Goal: Navigation & Orientation: Find specific page/section

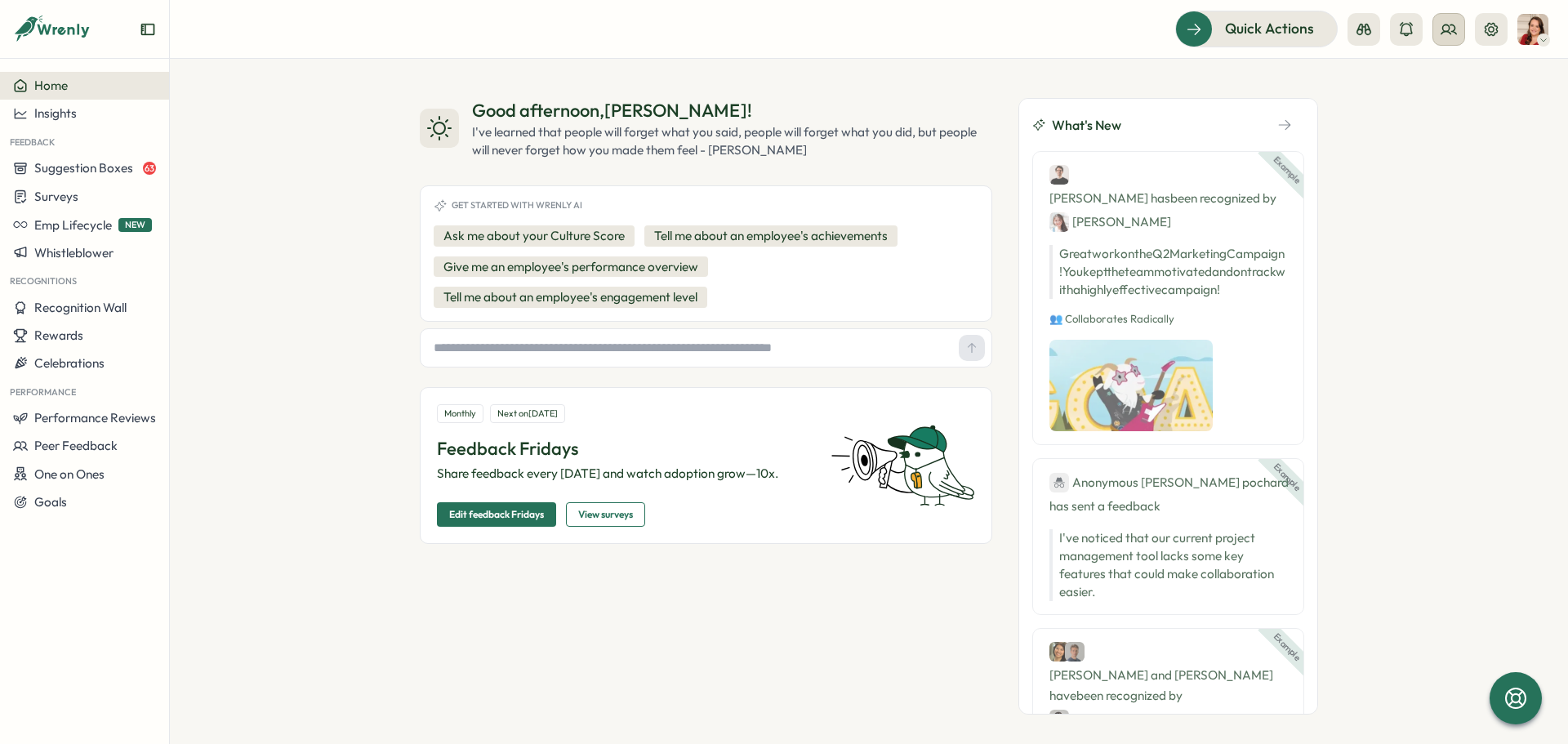
click at [1454, 33] on icon at bounding box center [1449, 29] width 17 height 17
click at [1449, 83] on div "Org Members" at bounding box center [1449, 81] width 103 height 17
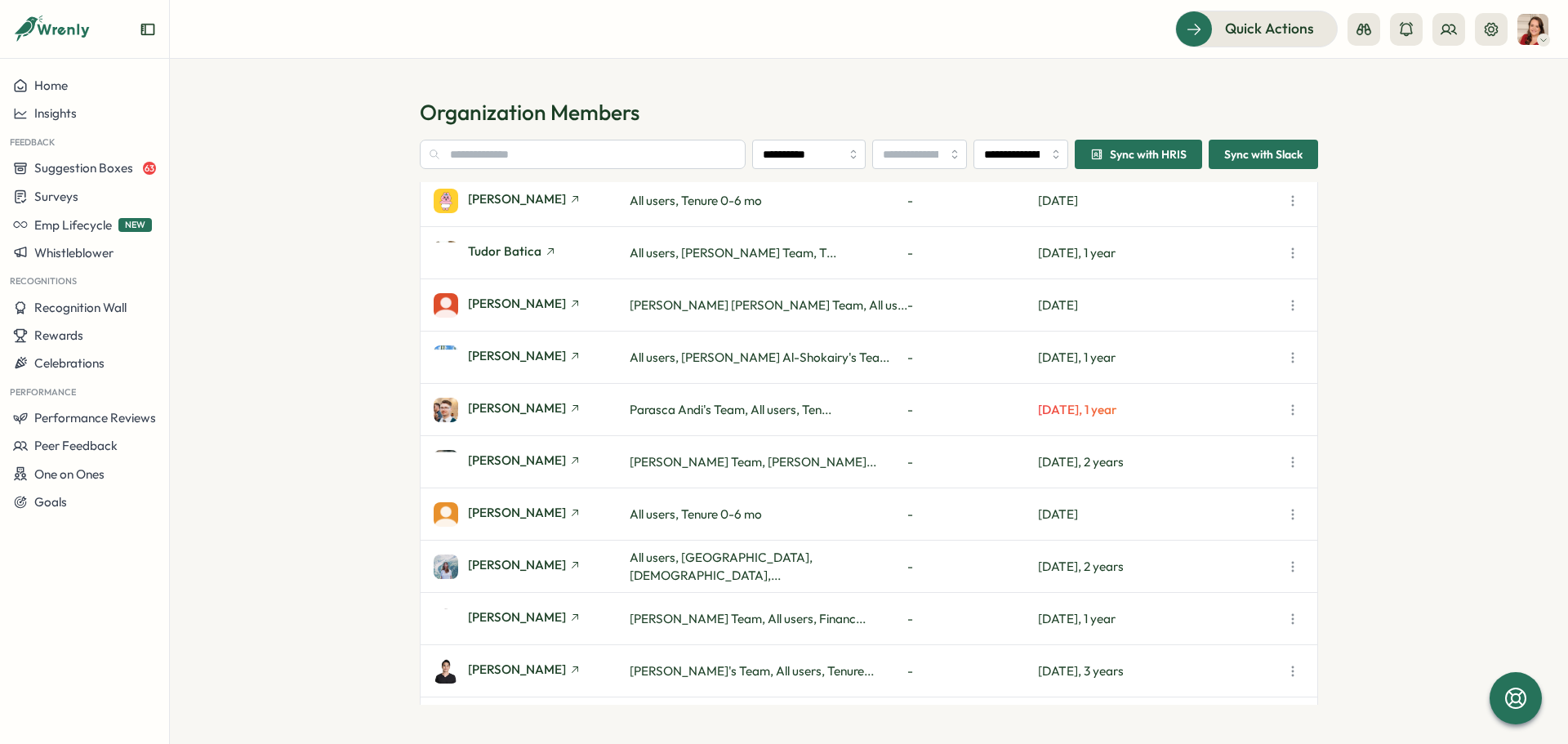
scroll to position [9707, 0]
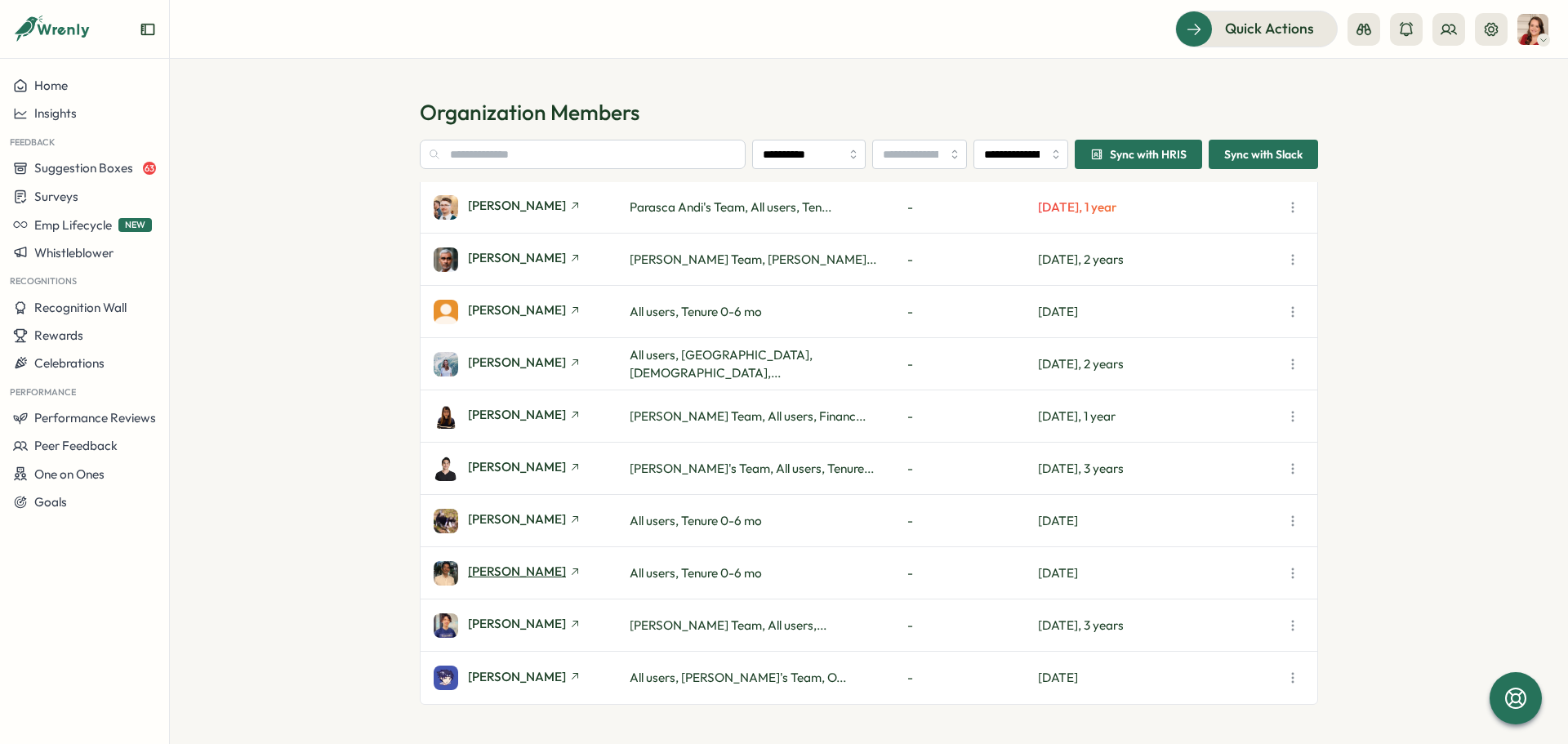
click at [569, 570] on icon at bounding box center [575, 572] width 12 height 12
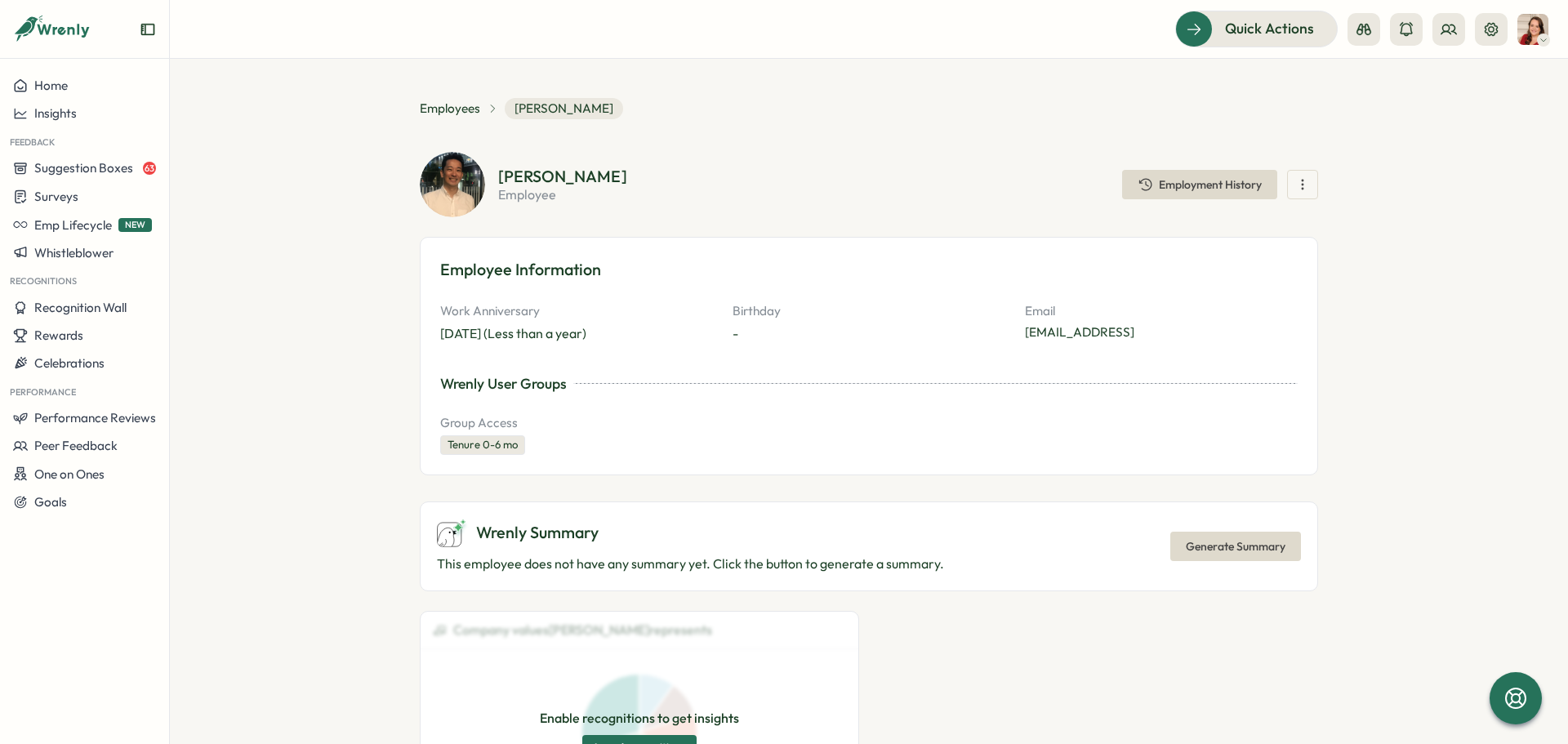
click at [1314, 177] on button "button" at bounding box center [1303, 185] width 31 height 29
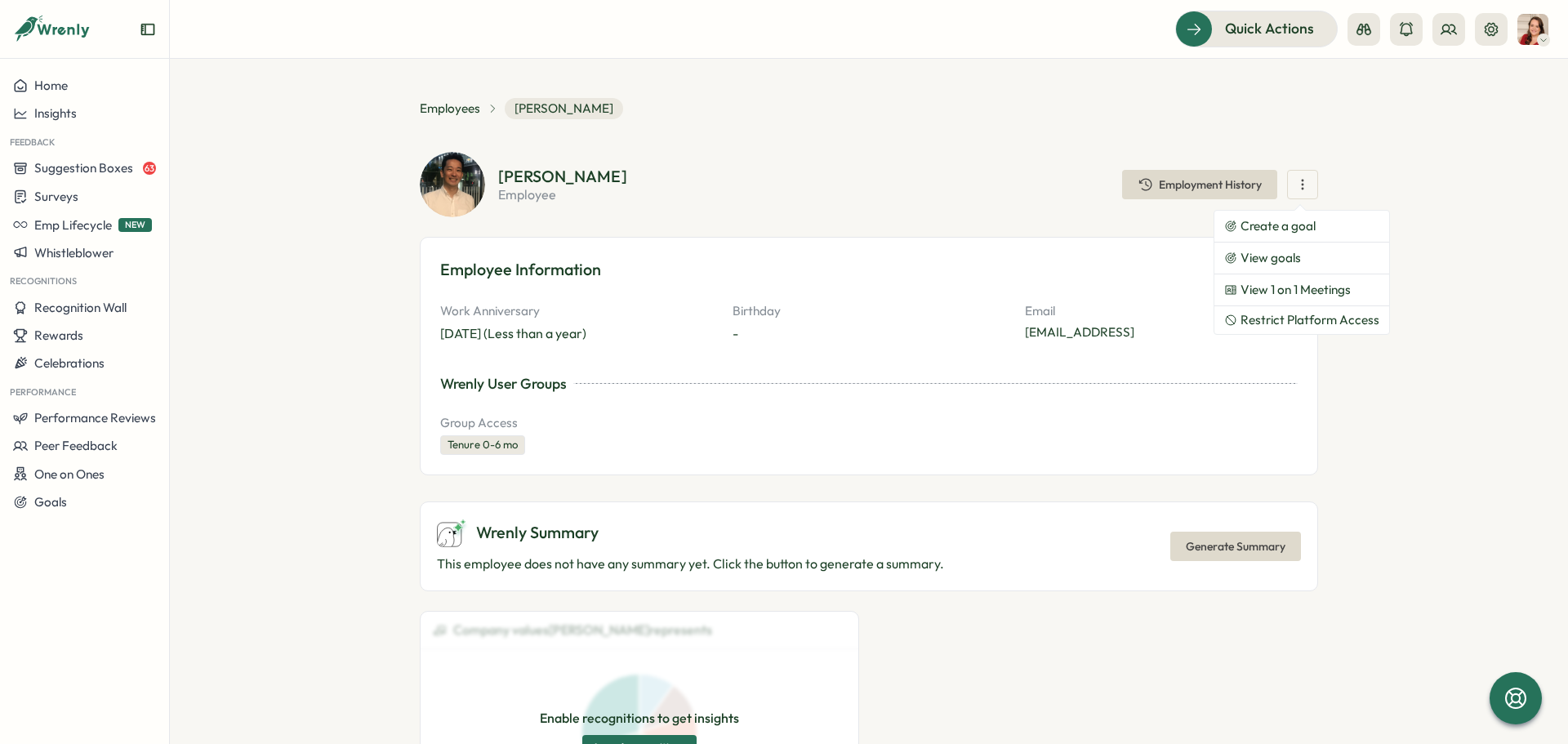
click at [1463, 225] on section "**********" at bounding box center [869, 401] width 1398 height 685
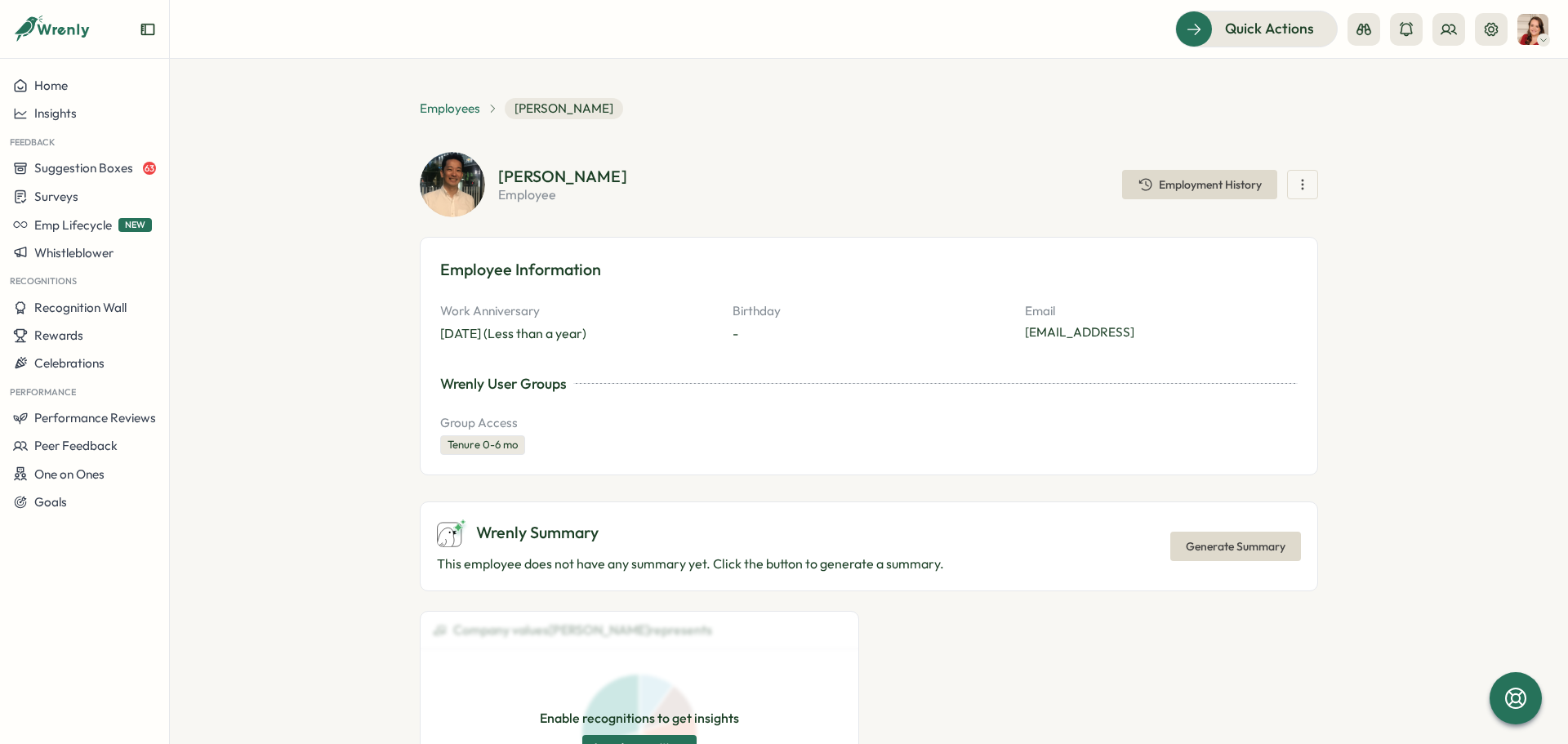
click at [428, 105] on span "Employees" at bounding box center [450, 109] width 60 height 17
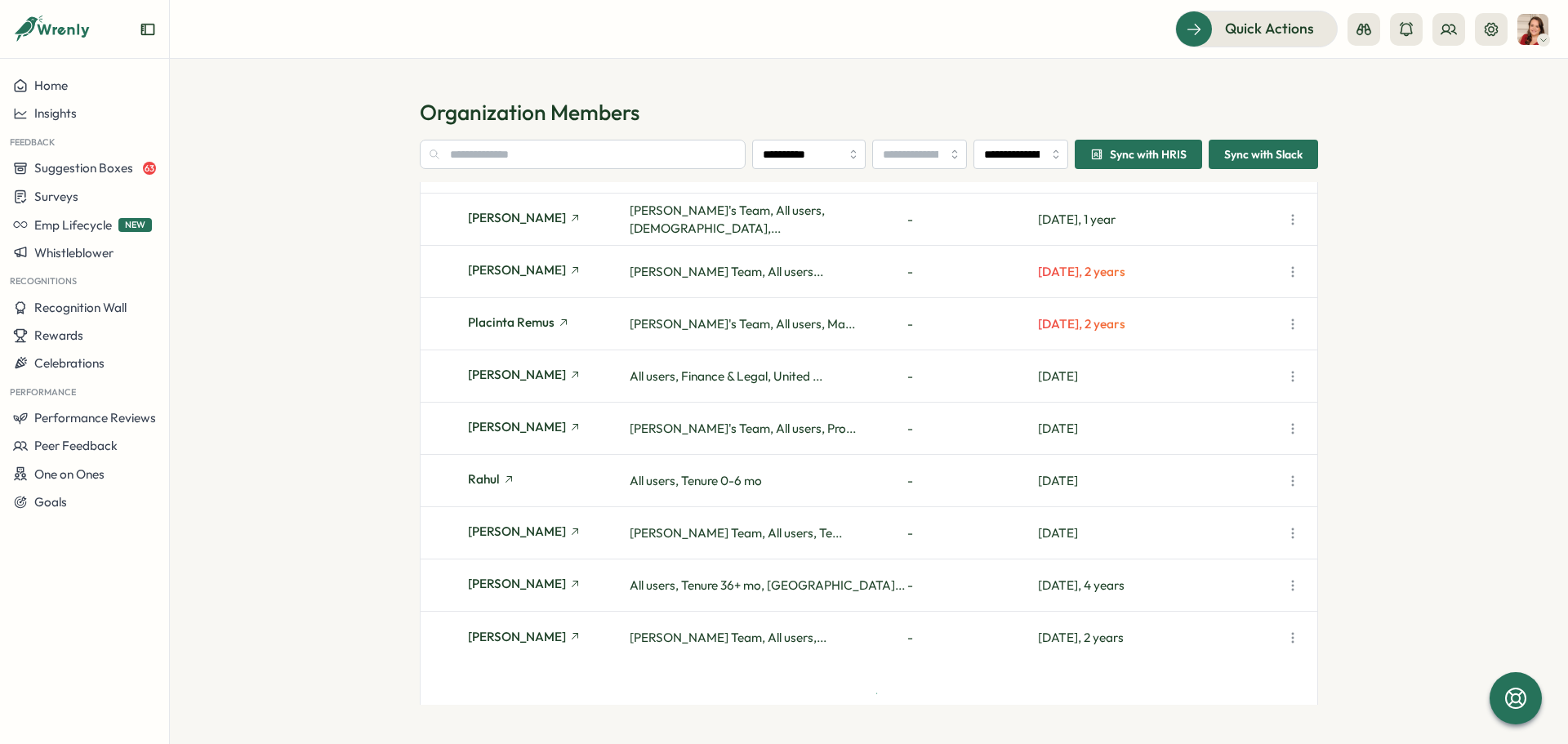
scroll to position [7415, 0]
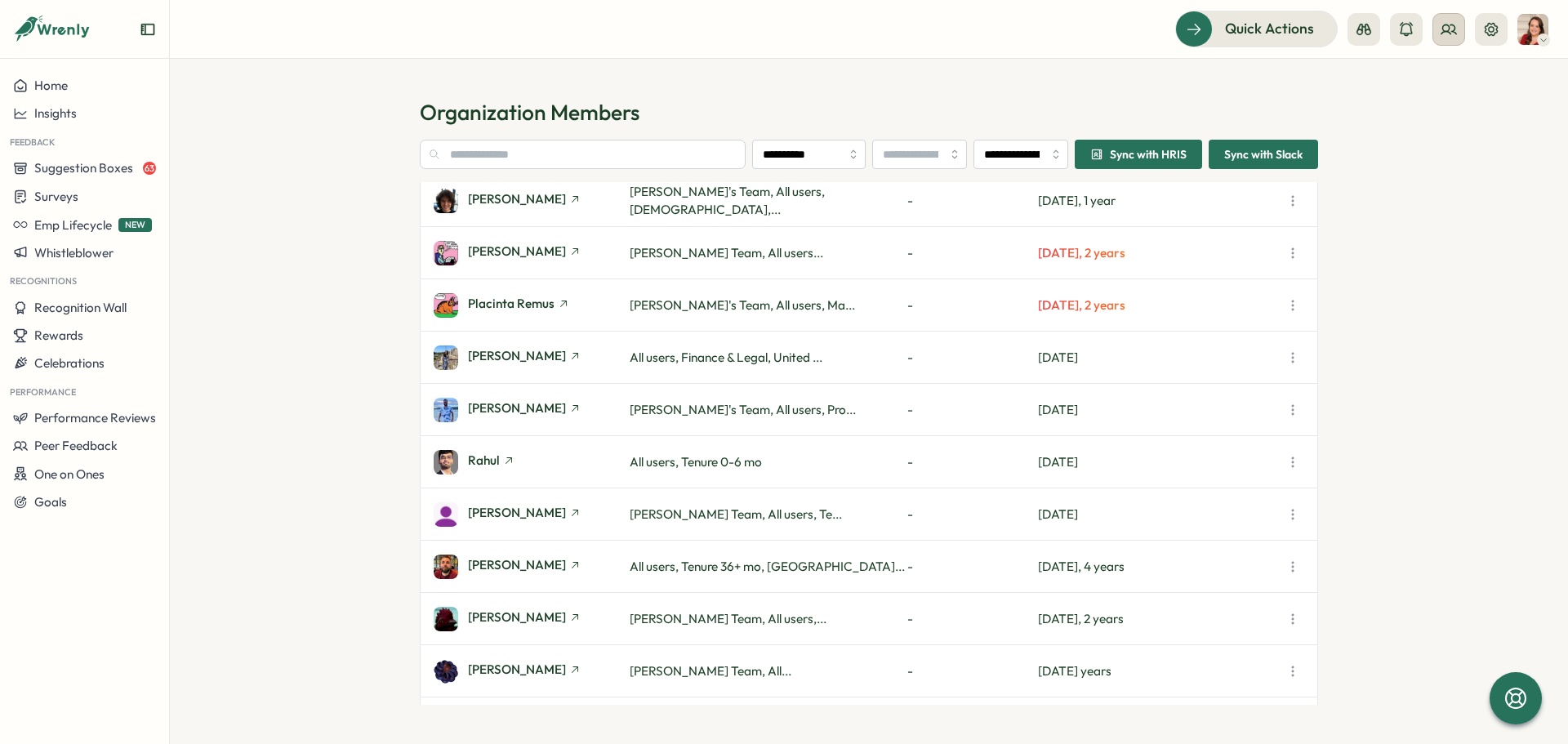
click at [1447, 29] on icon at bounding box center [1449, 29] width 17 height 17
click at [1431, 231] on section "**********" at bounding box center [869, 401] width 1398 height 685
click at [1446, 29] on icon at bounding box center [1449, 29] width 17 height 17
click at [1468, 107] on div "User Groups" at bounding box center [1449, 112] width 103 height 17
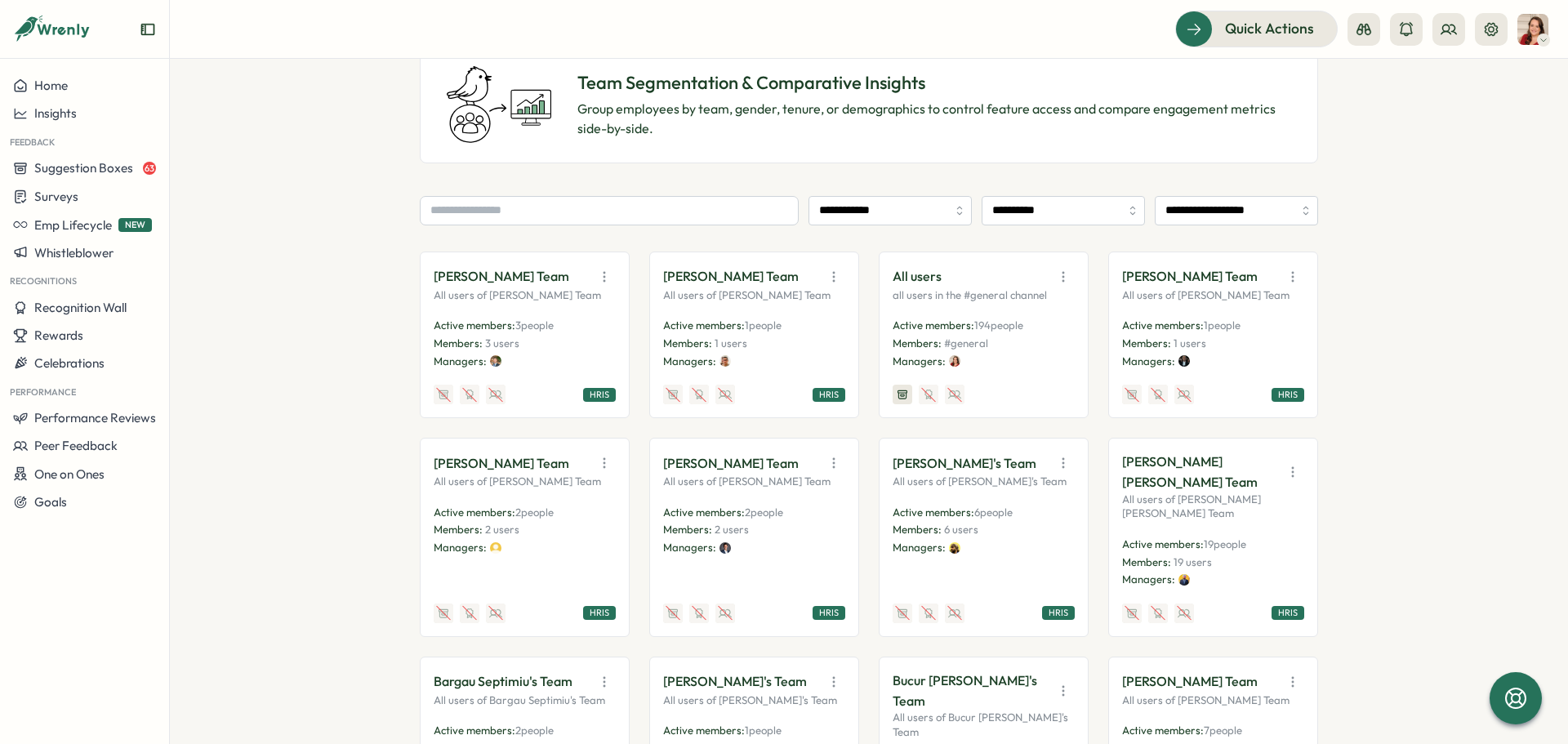
scroll to position [163, 0]
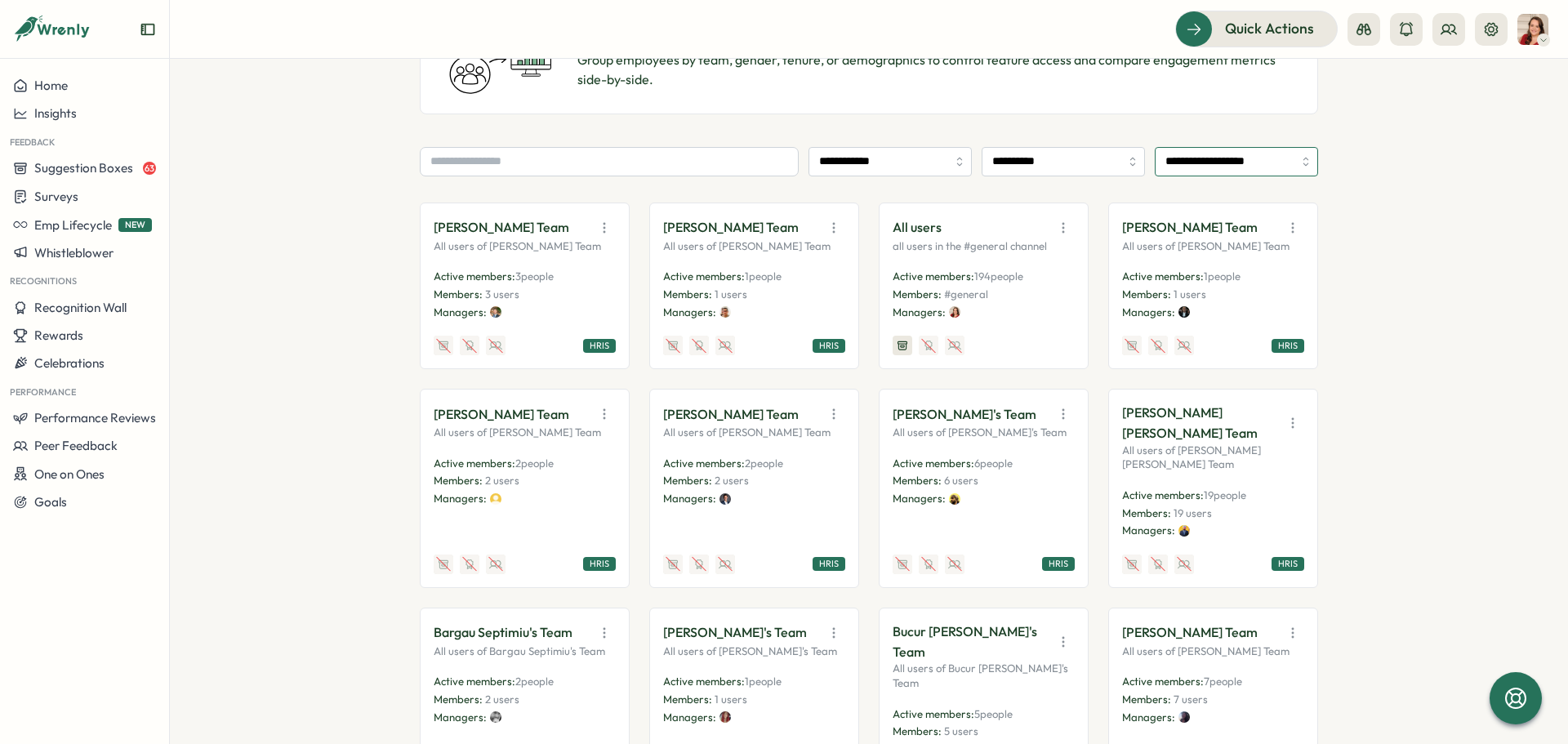
click at [1244, 152] on input "**********" at bounding box center [1237, 161] width 163 height 29
click at [1236, 157] on input "**********" at bounding box center [1237, 161] width 163 height 29
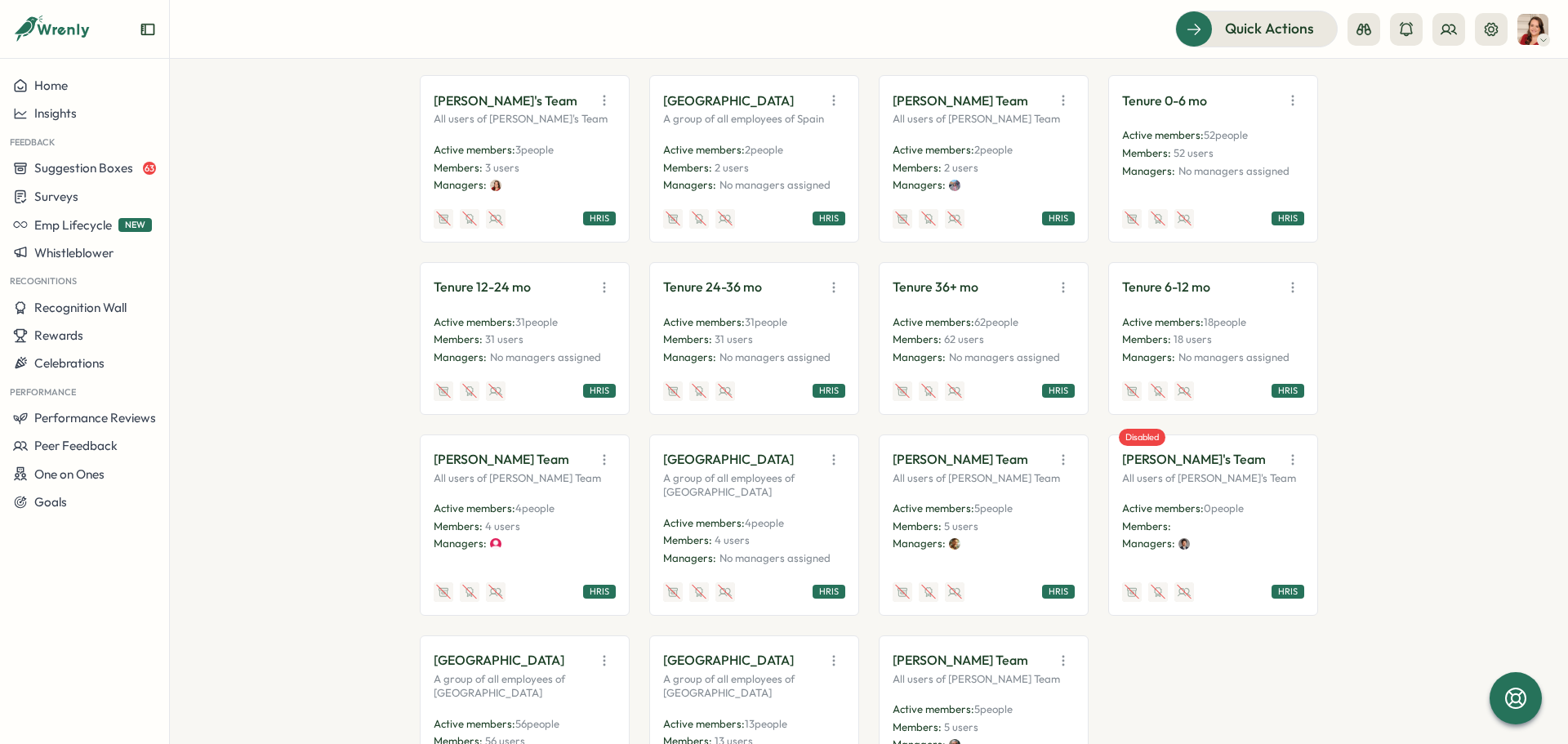
scroll to position [3833, 0]
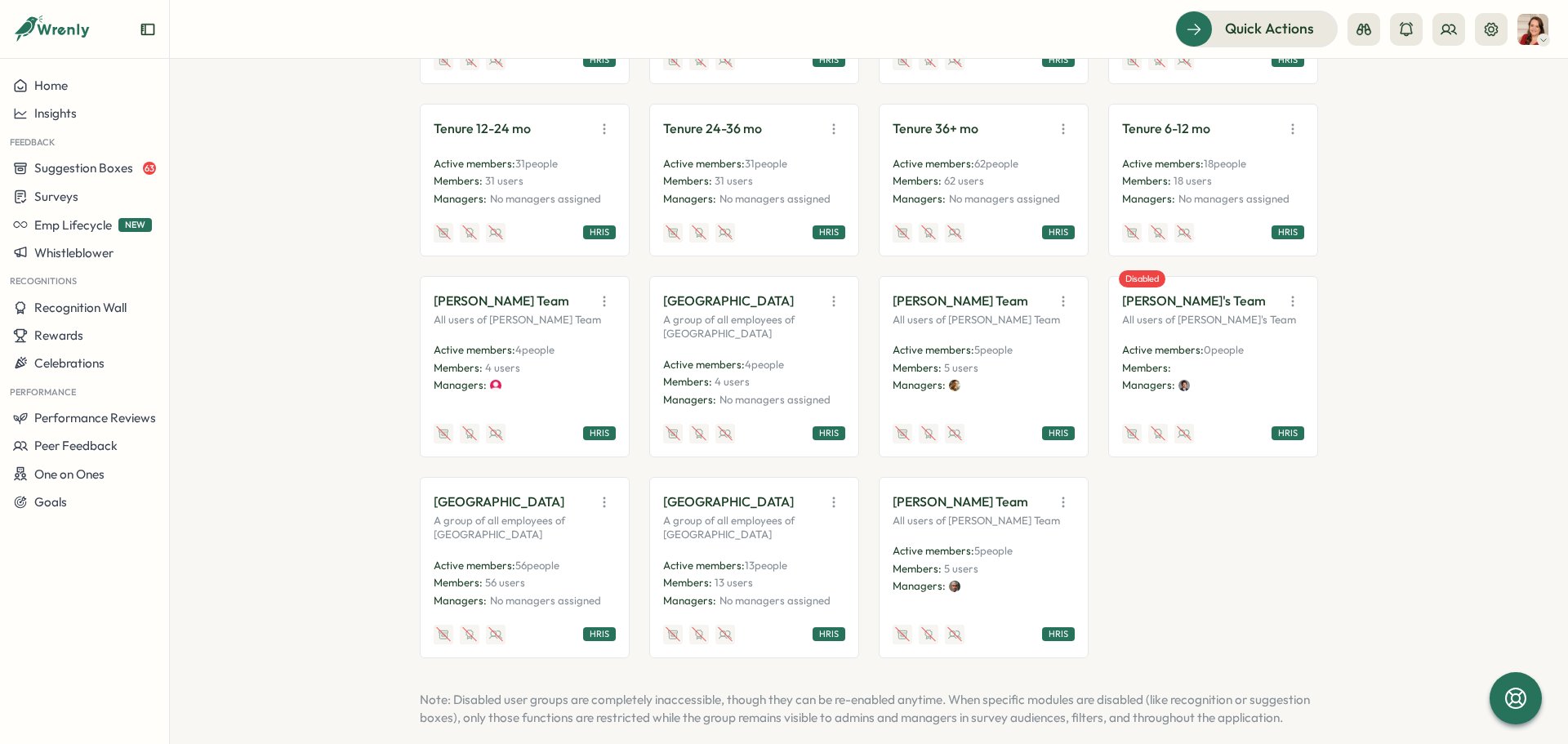
click at [933, 289] on div "[PERSON_NAME] Team All users of [PERSON_NAME] Team Active members: 5 people Mem…" at bounding box center [983, 366] width 182 height 153
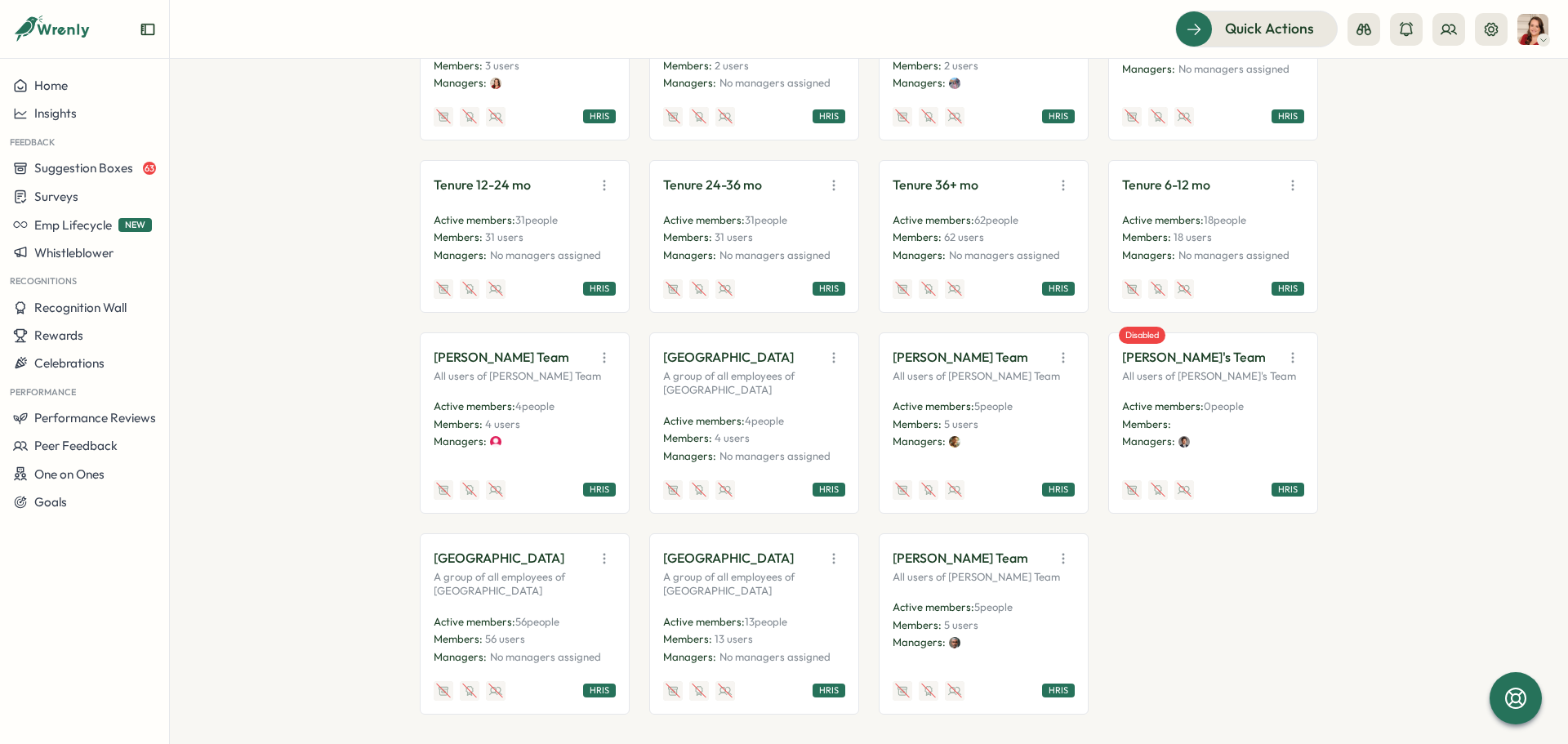
scroll to position [3750, 0]
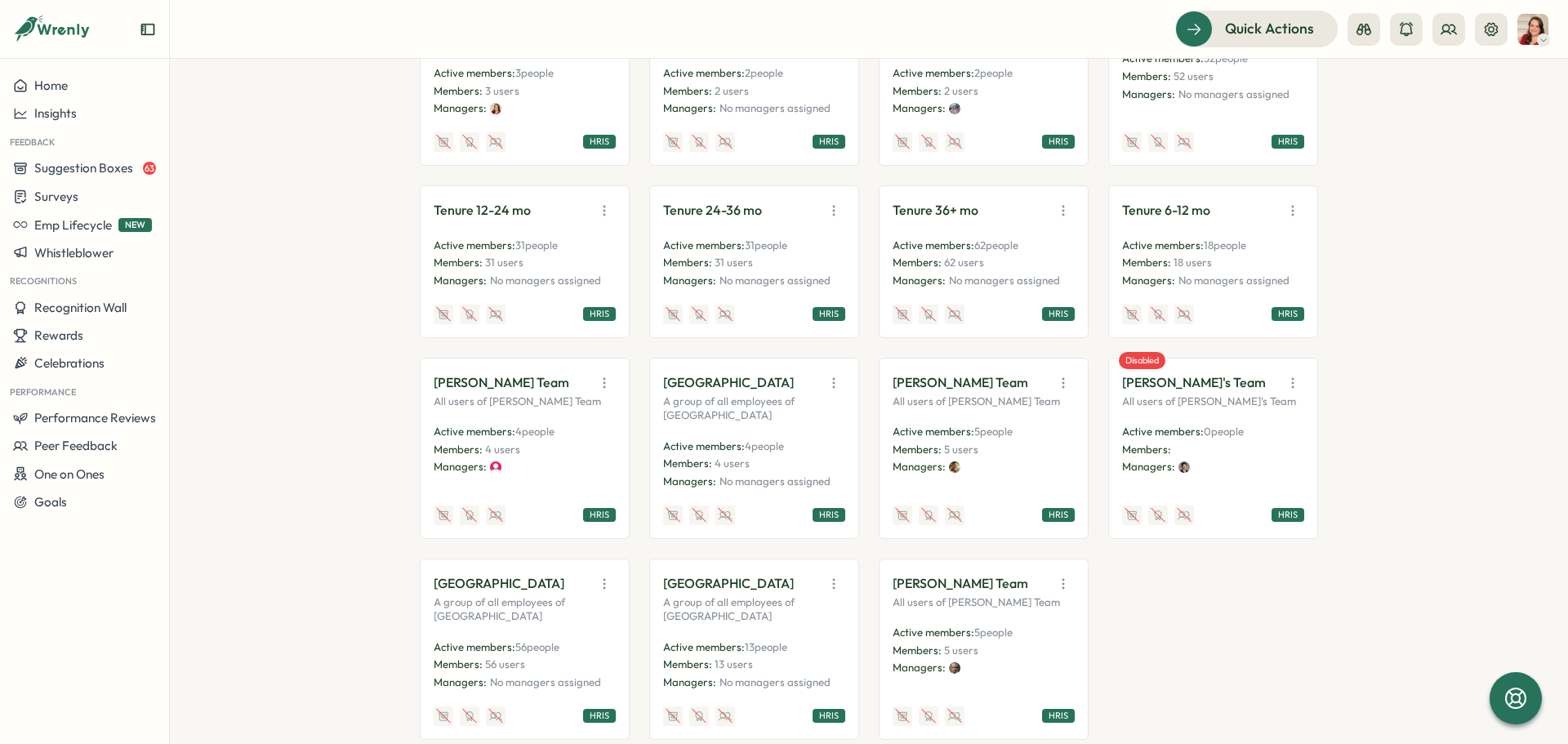
click at [1024, 443] on p "Members: 5 users" at bounding box center [983, 450] width 182 height 15
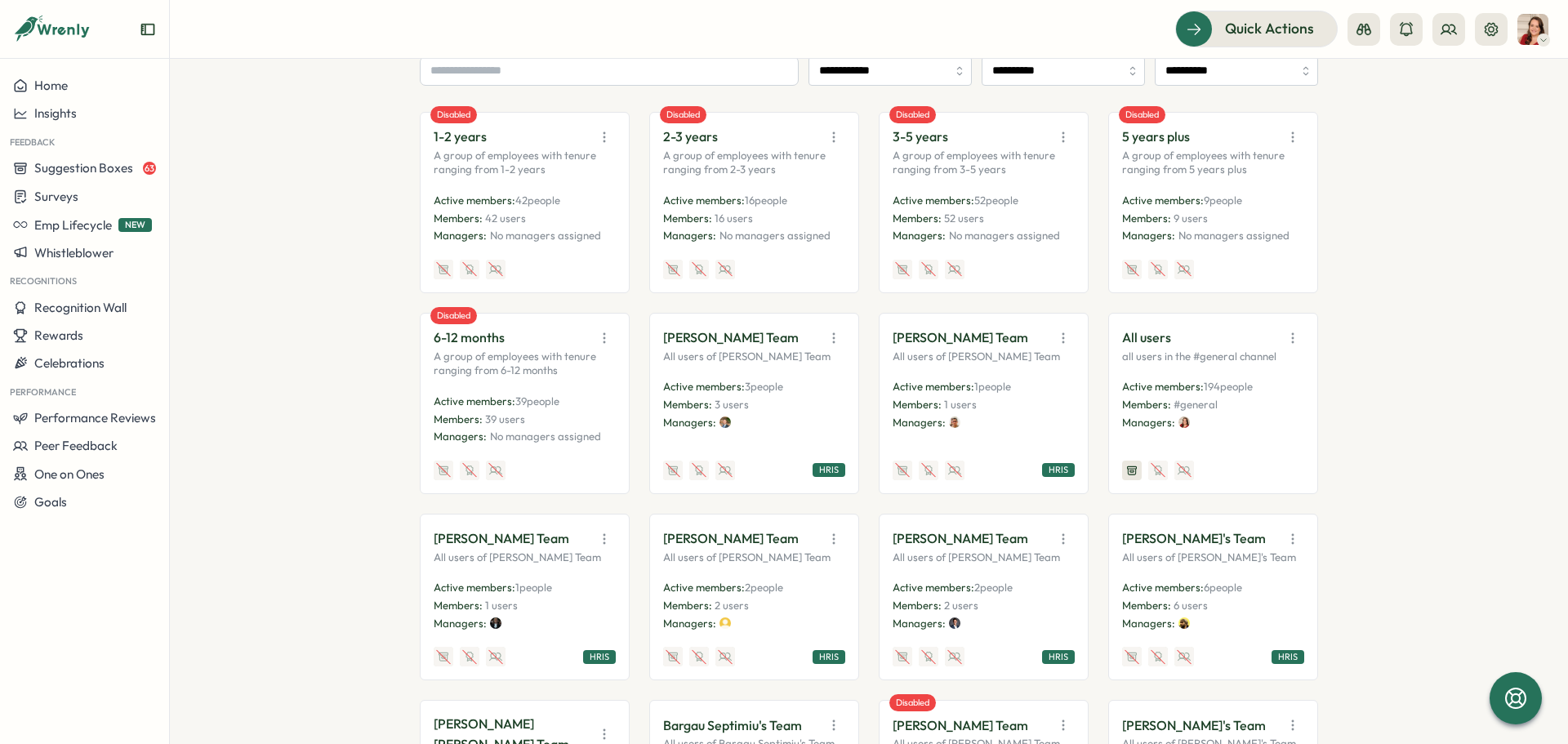
scroll to position [0, 0]
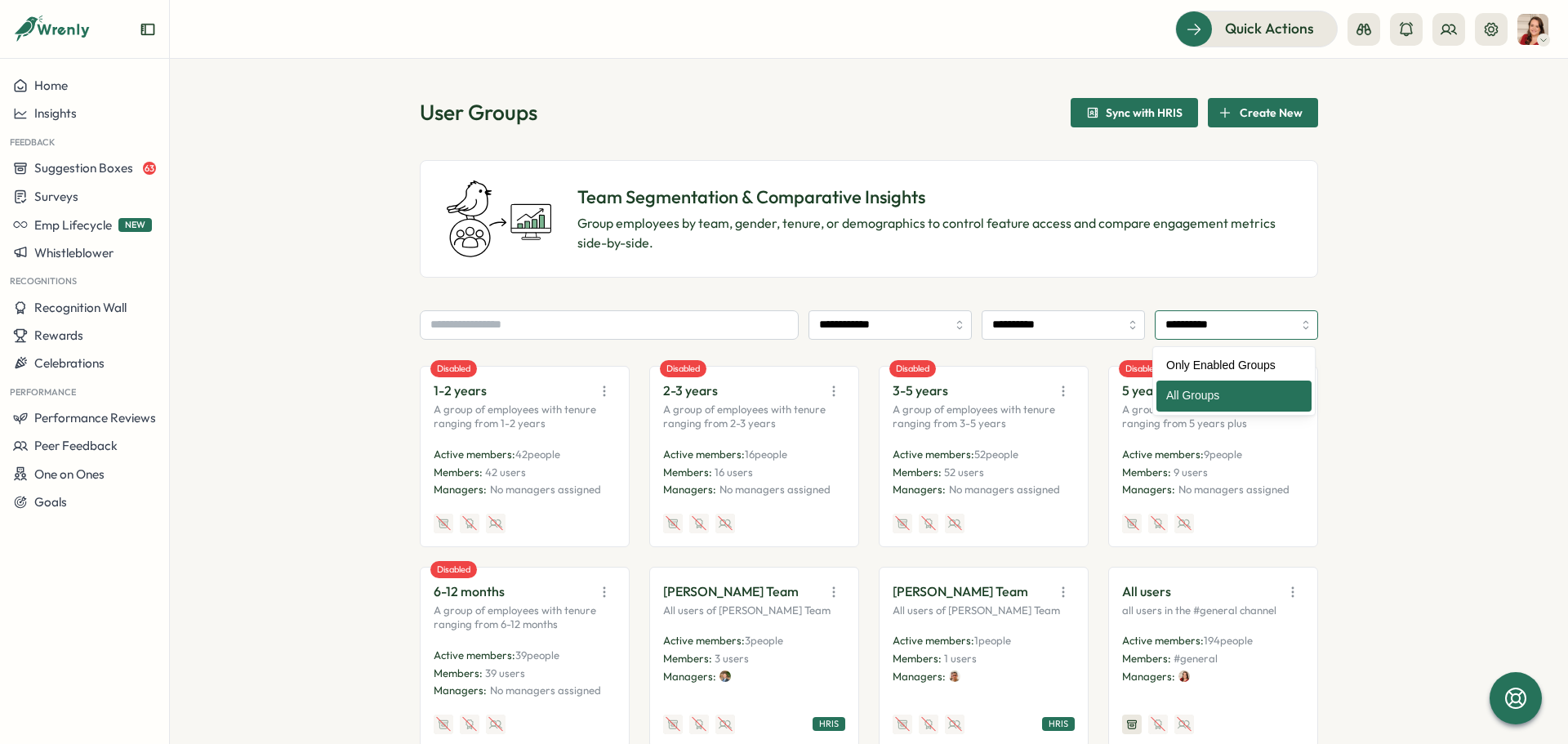
click at [1222, 315] on input "**********" at bounding box center [1237, 324] width 163 height 29
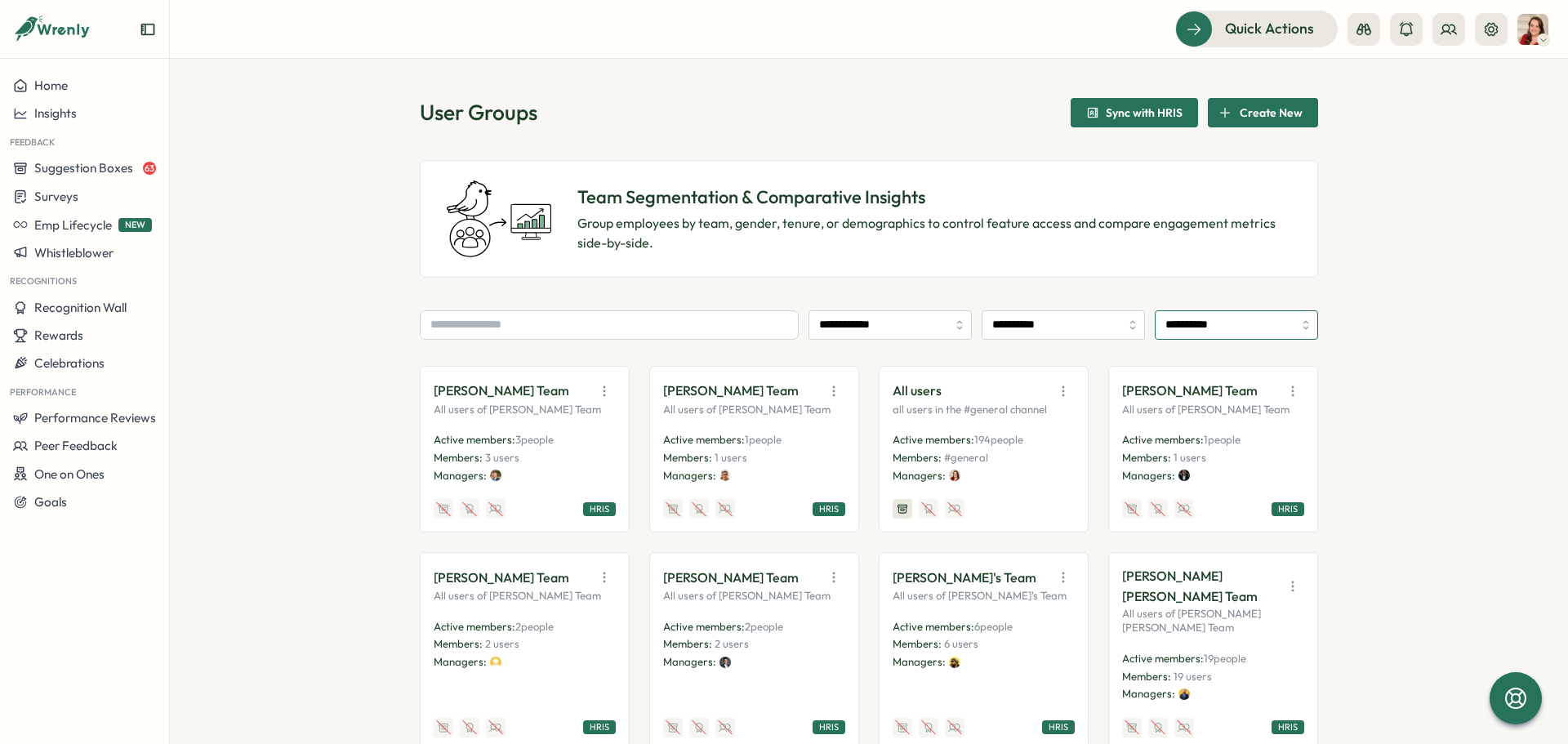
type input "**********"
click at [1392, 332] on div "**********" at bounding box center [869, 401] width 1398 height 685
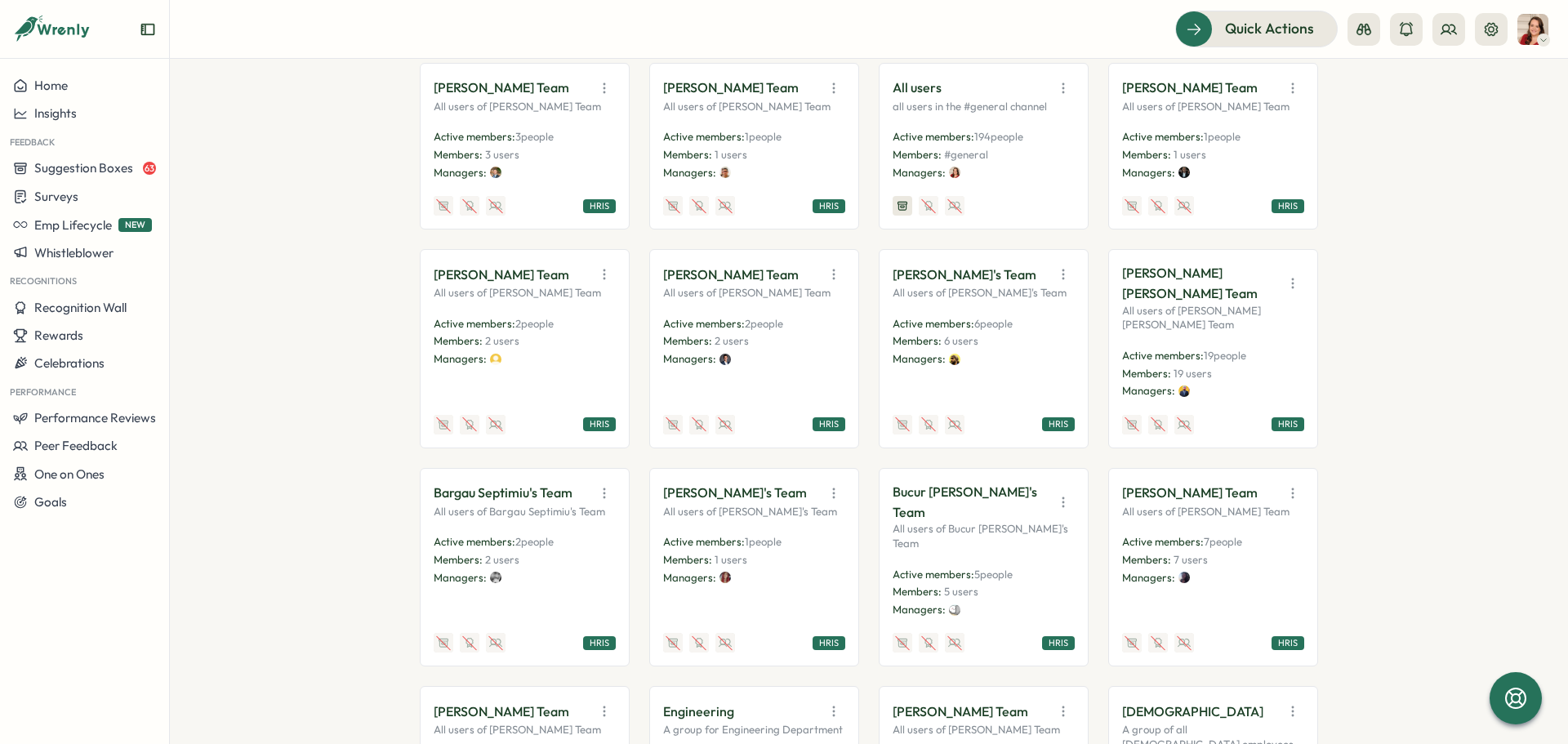
scroll to position [326, 0]
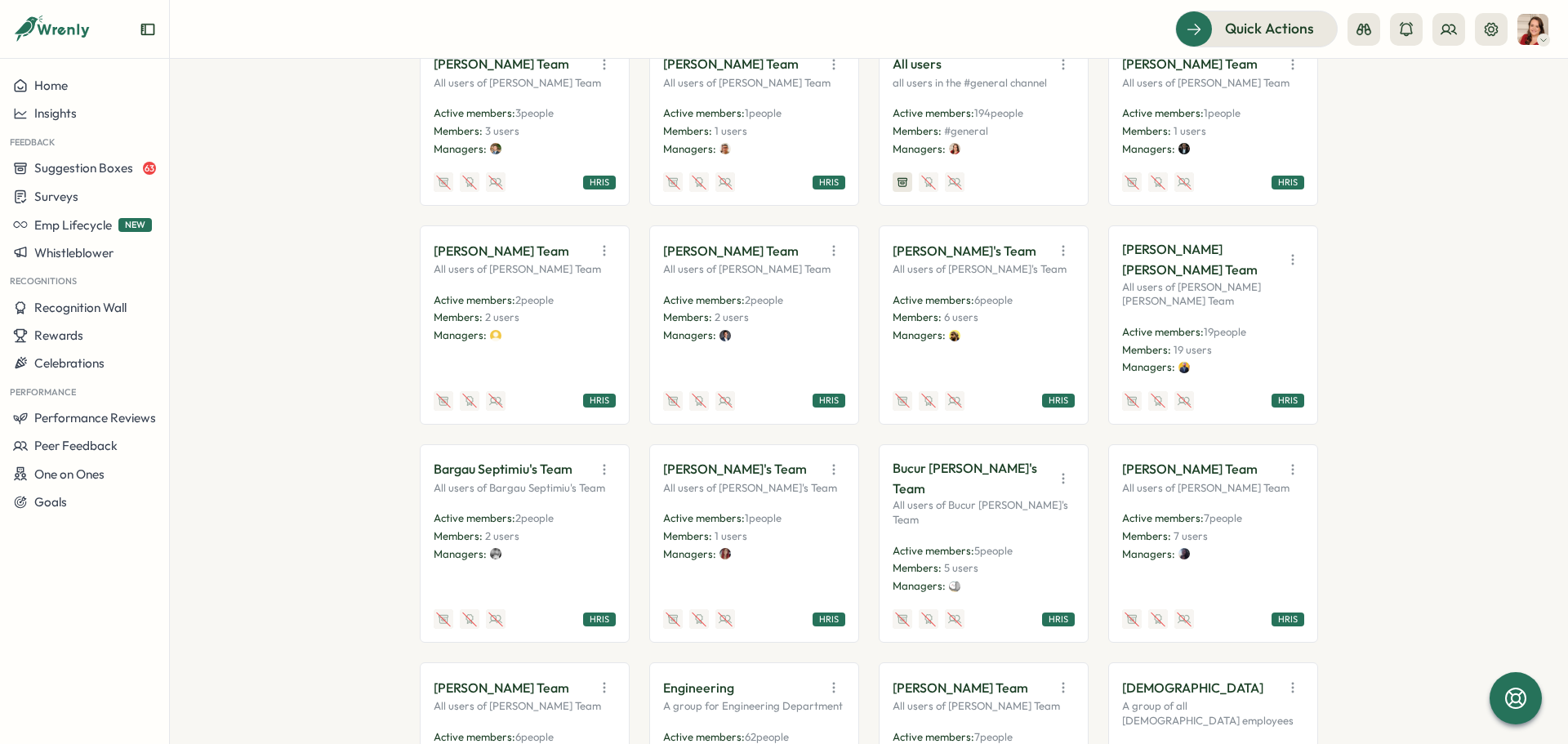
click at [981, 112] on span "194 people" at bounding box center [999, 112] width 49 height 13
click at [1055, 71] on icon "button" at bounding box center [1063, 64] width 17 height 17
click at [1038, 99] on button "View Audience" at bounding box center [1022, 99] width 103 height 28
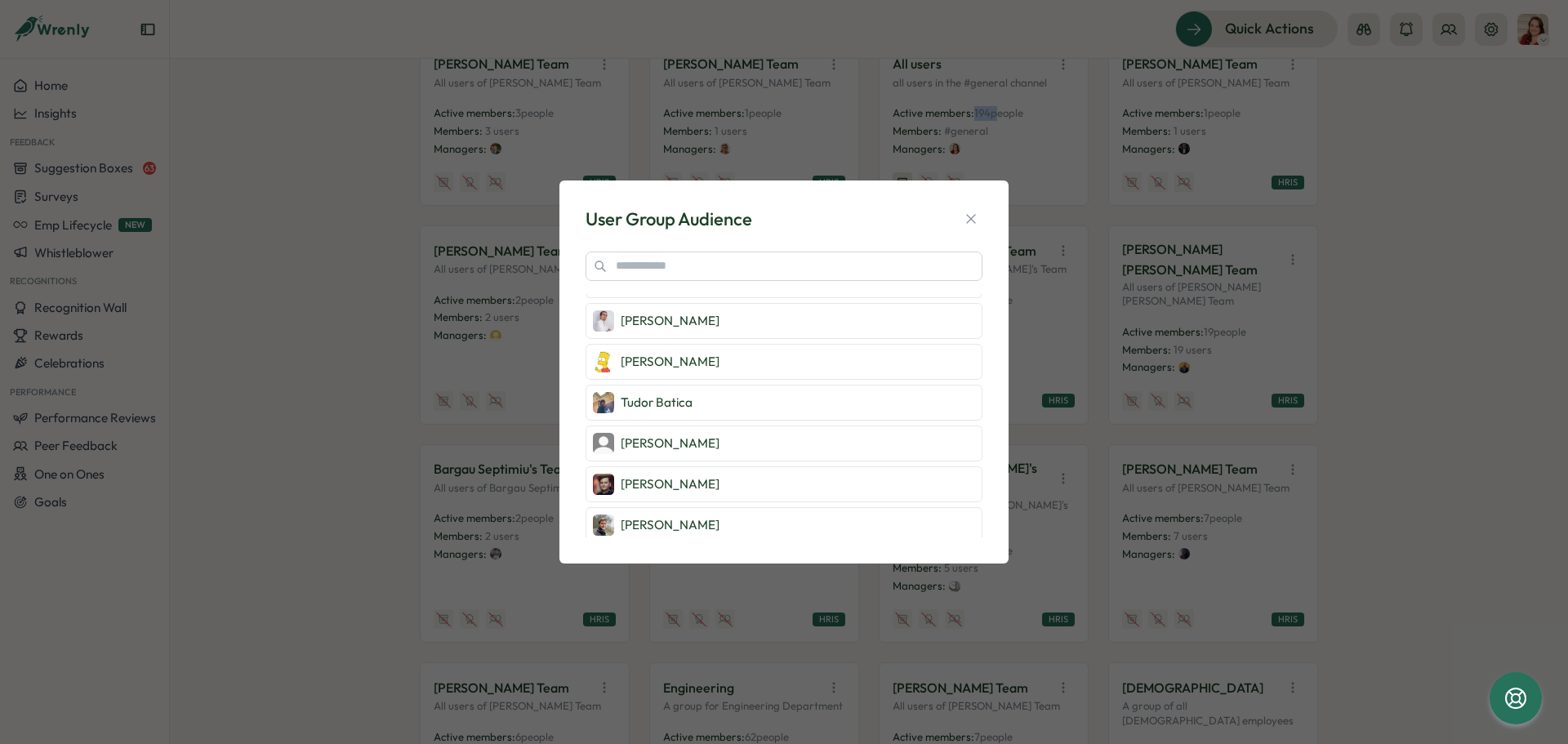
scroll to position [1875, 0]
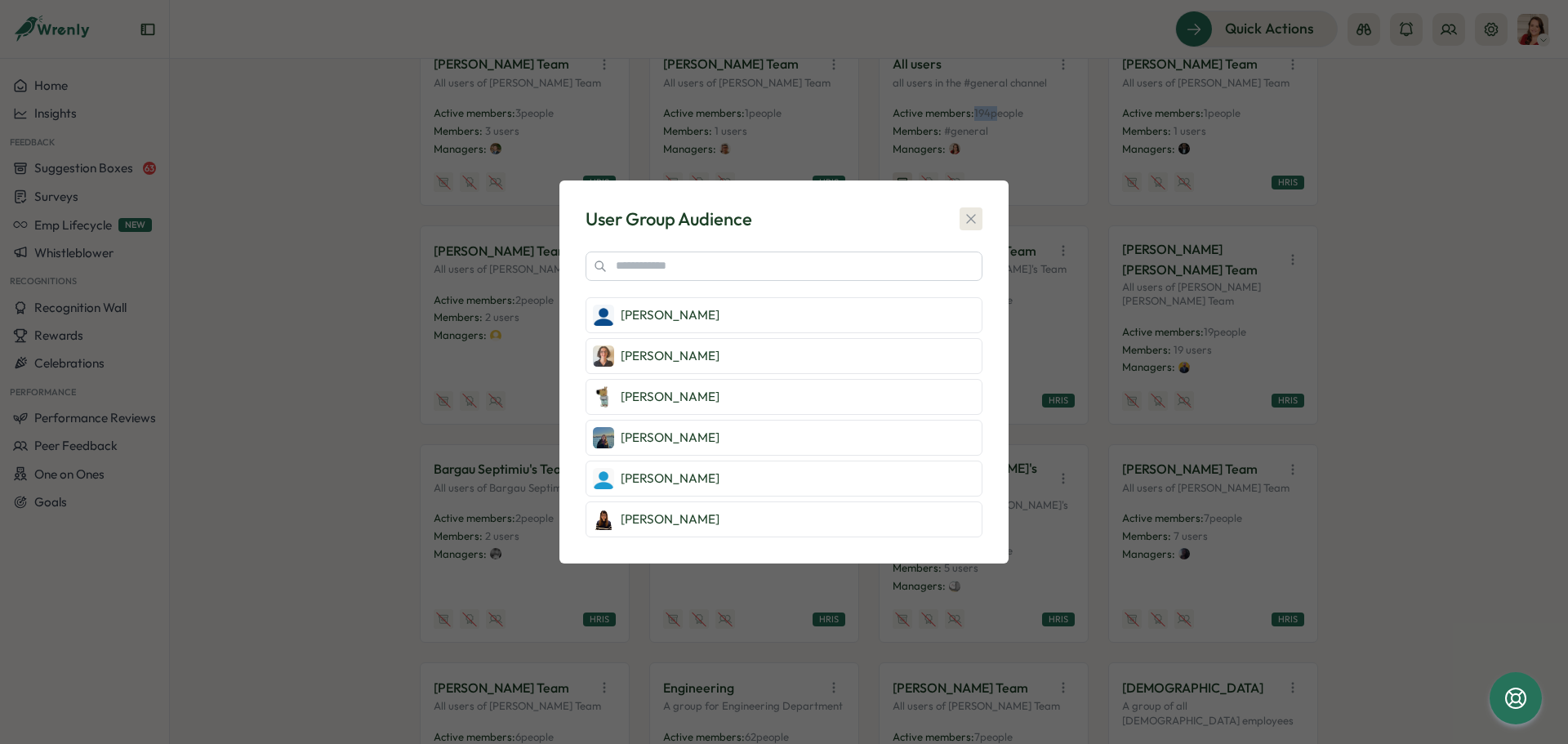
click at [975, 221] on icon "button" at bounding box center [971, 219] width 17 height 17
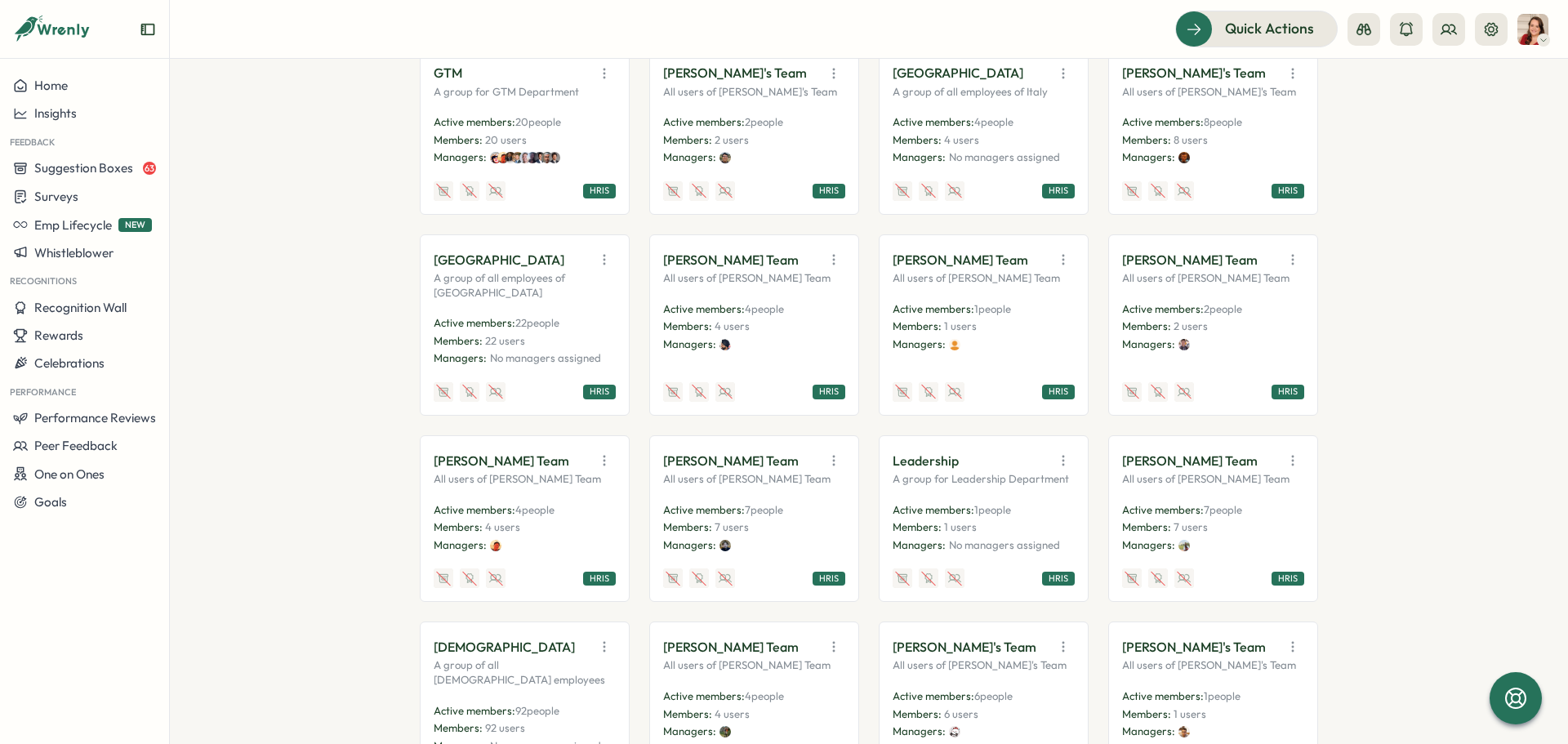
scroll to position [1551, 0]
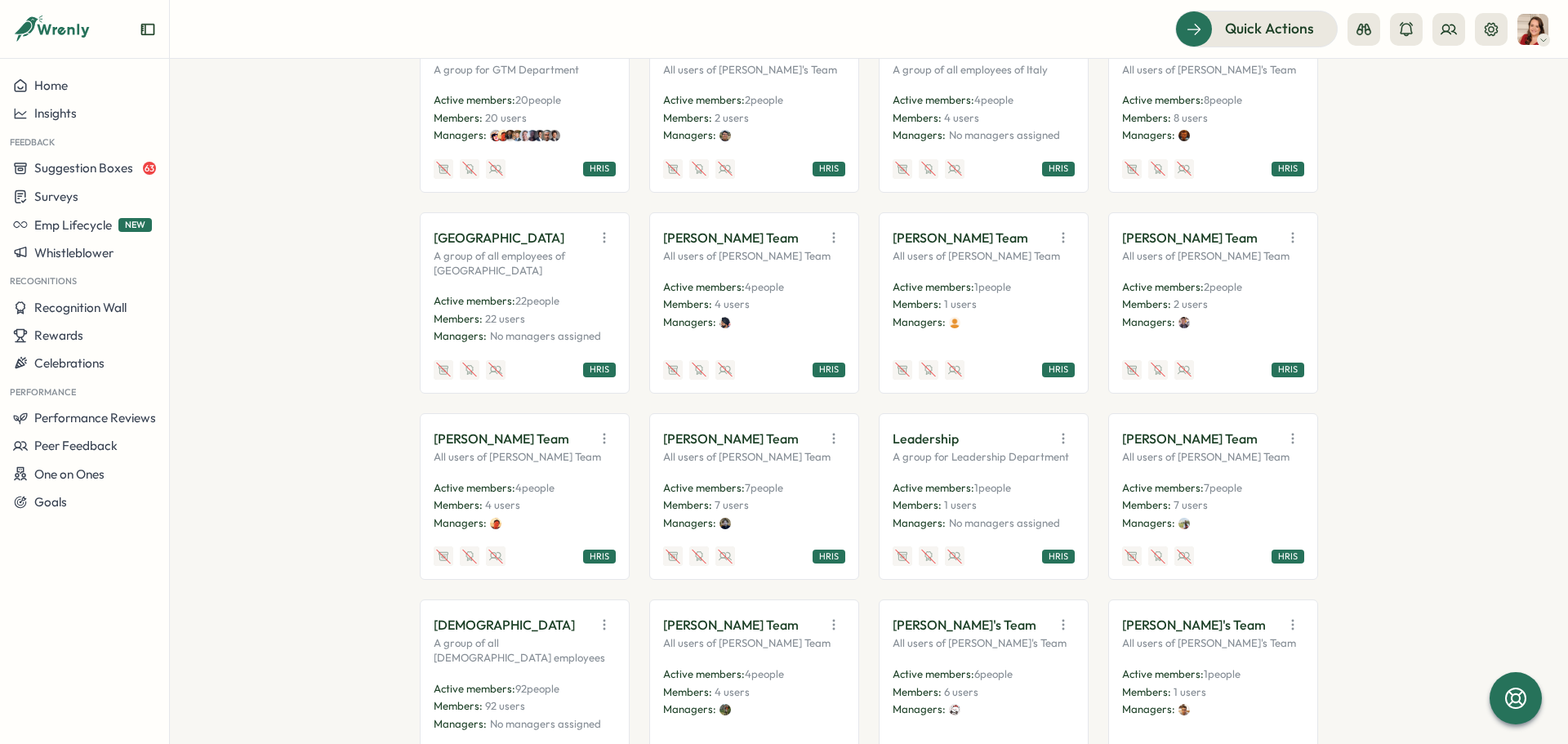
click at [603, 233] on icon "button" at bounding box center [604, 237] width 17 height 17
click at [564, 279] on button "View Audience" at bounding box center [562, 272] width 103 height 28
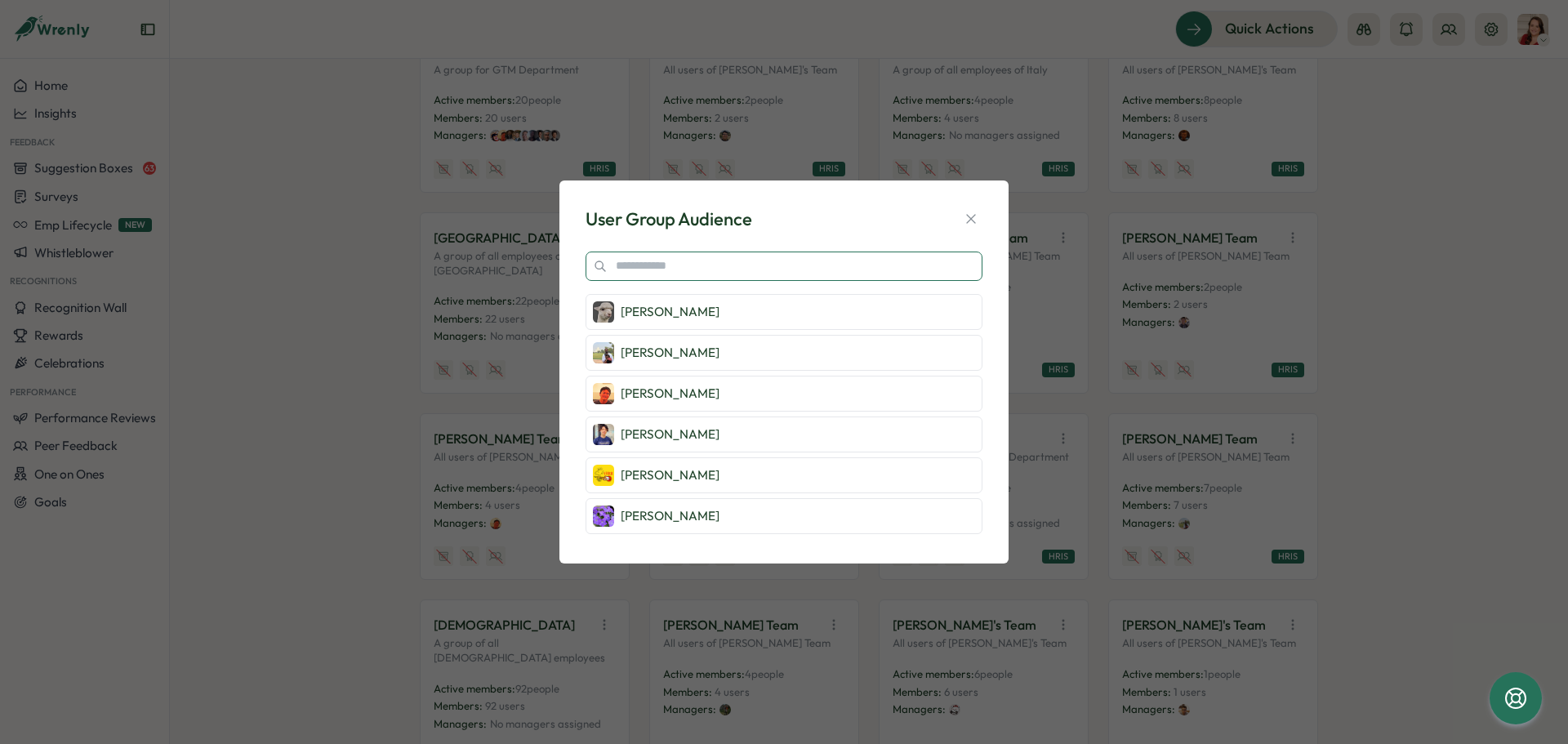
click at [698, 266] on input "text" at bounding box center [784, 266] width 397 height 29
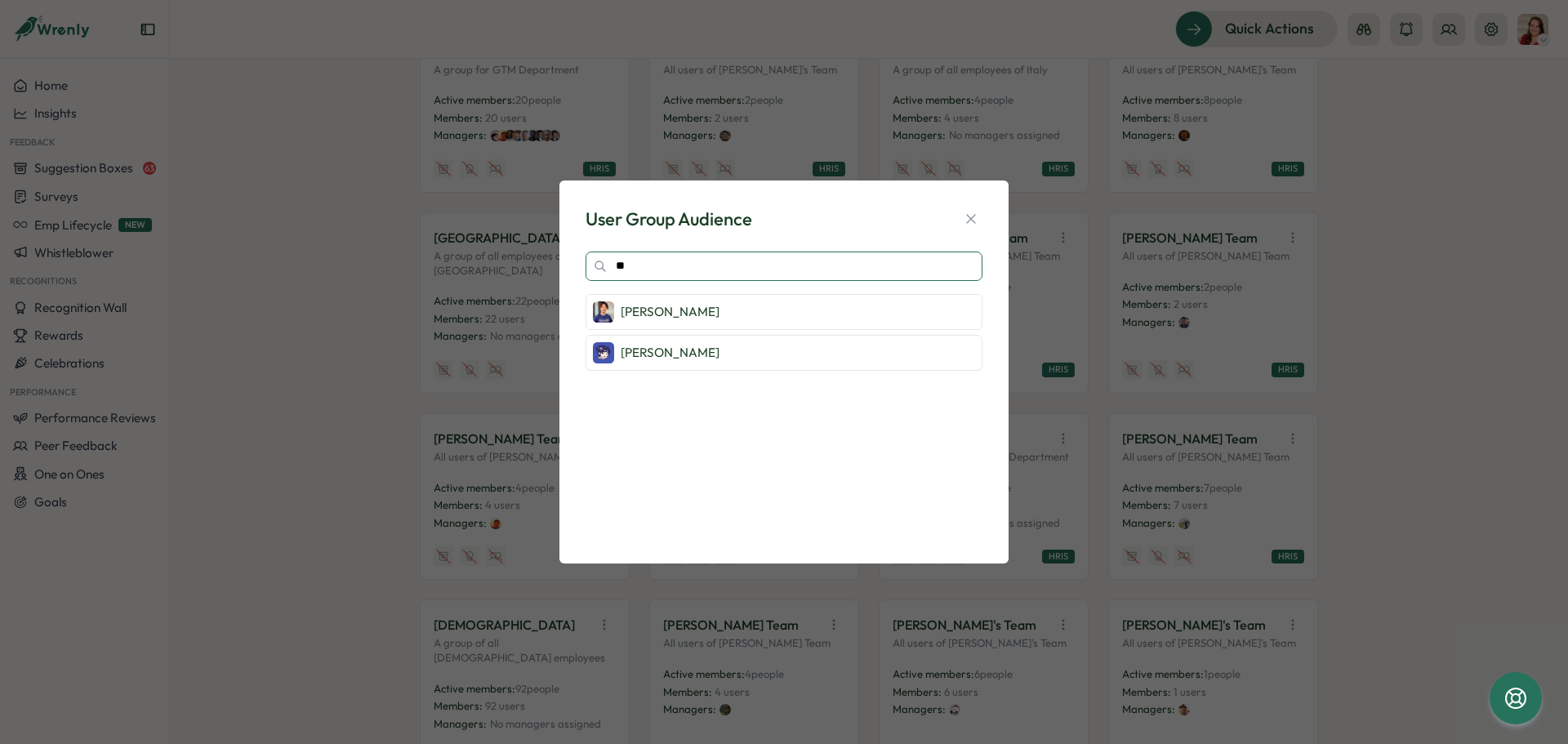
type input "**"
click at [959, 219] on div "User Group Audience" at bounding box center [784, 220] width 397 height 25
click at [978, 218] on icon "button" at bounding box center [971, 219] width 17 height 17
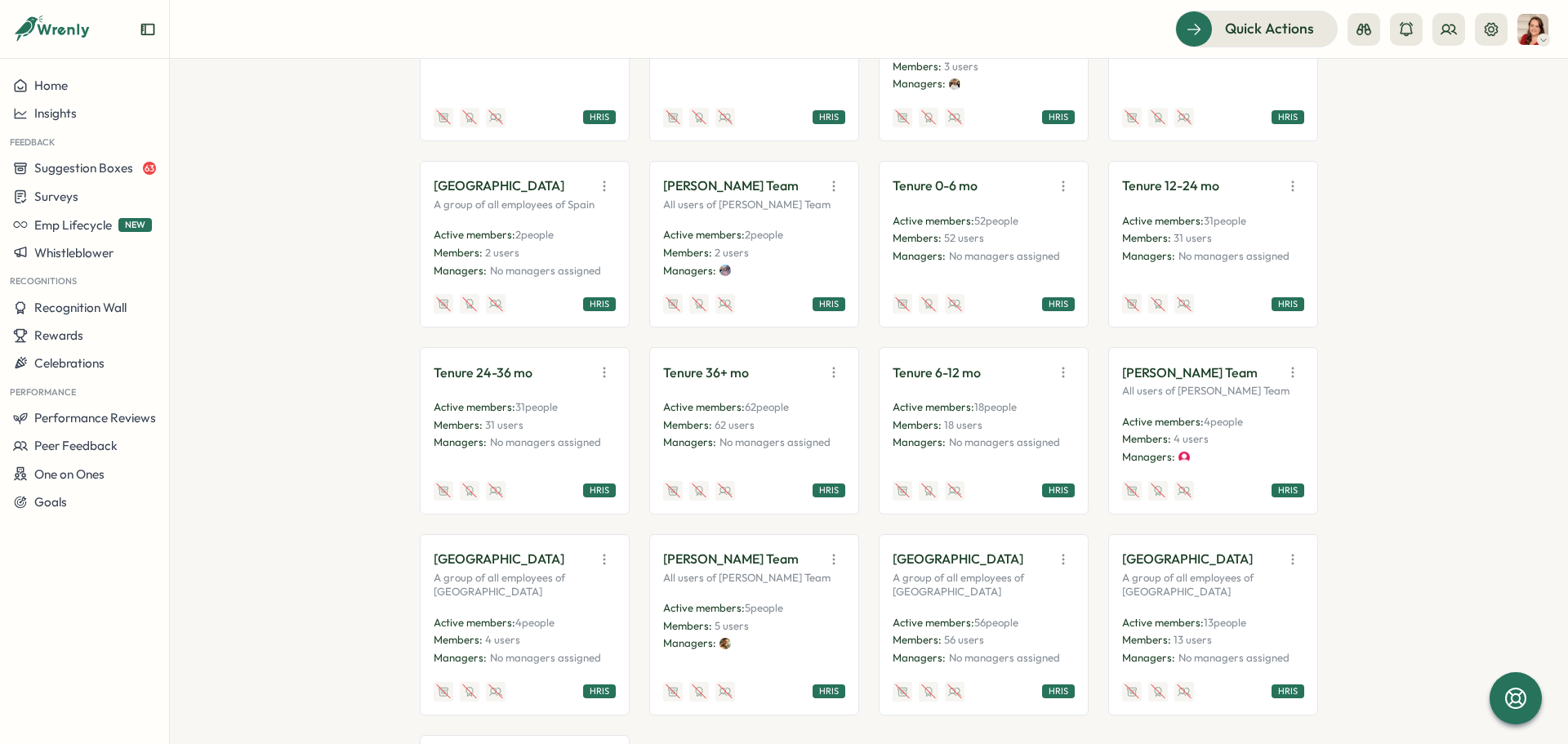
scroll to position [2858, 0]
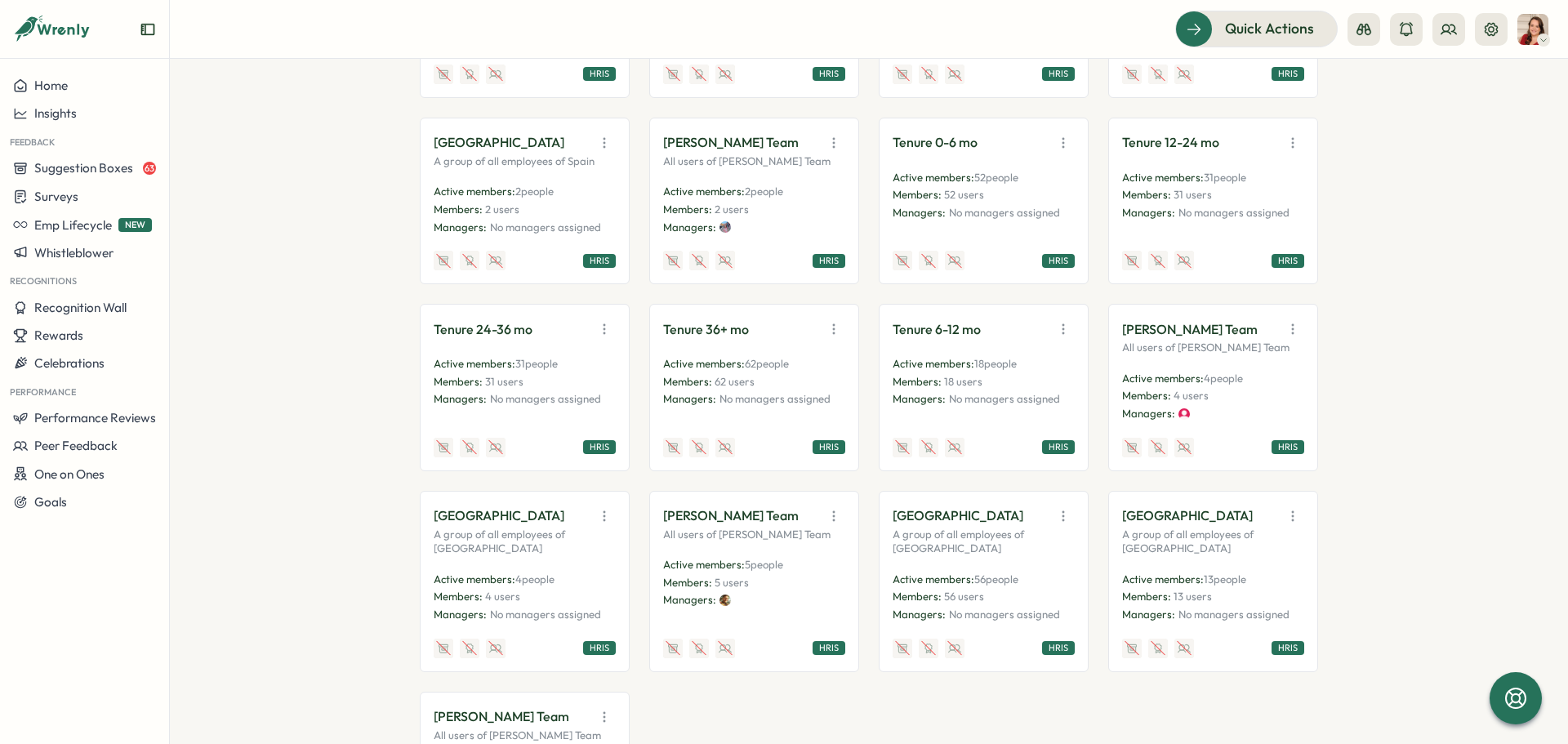
click at [737, 576] on span "5 users" at bounding box center [731, 582] width 34 height 13
click at [827, 508] on icon "button" at bounding box center [834, 516] width 17 height 17
click at [792, 537] on button "View Audience" at bounding box center [792, 551] width 103 height 28
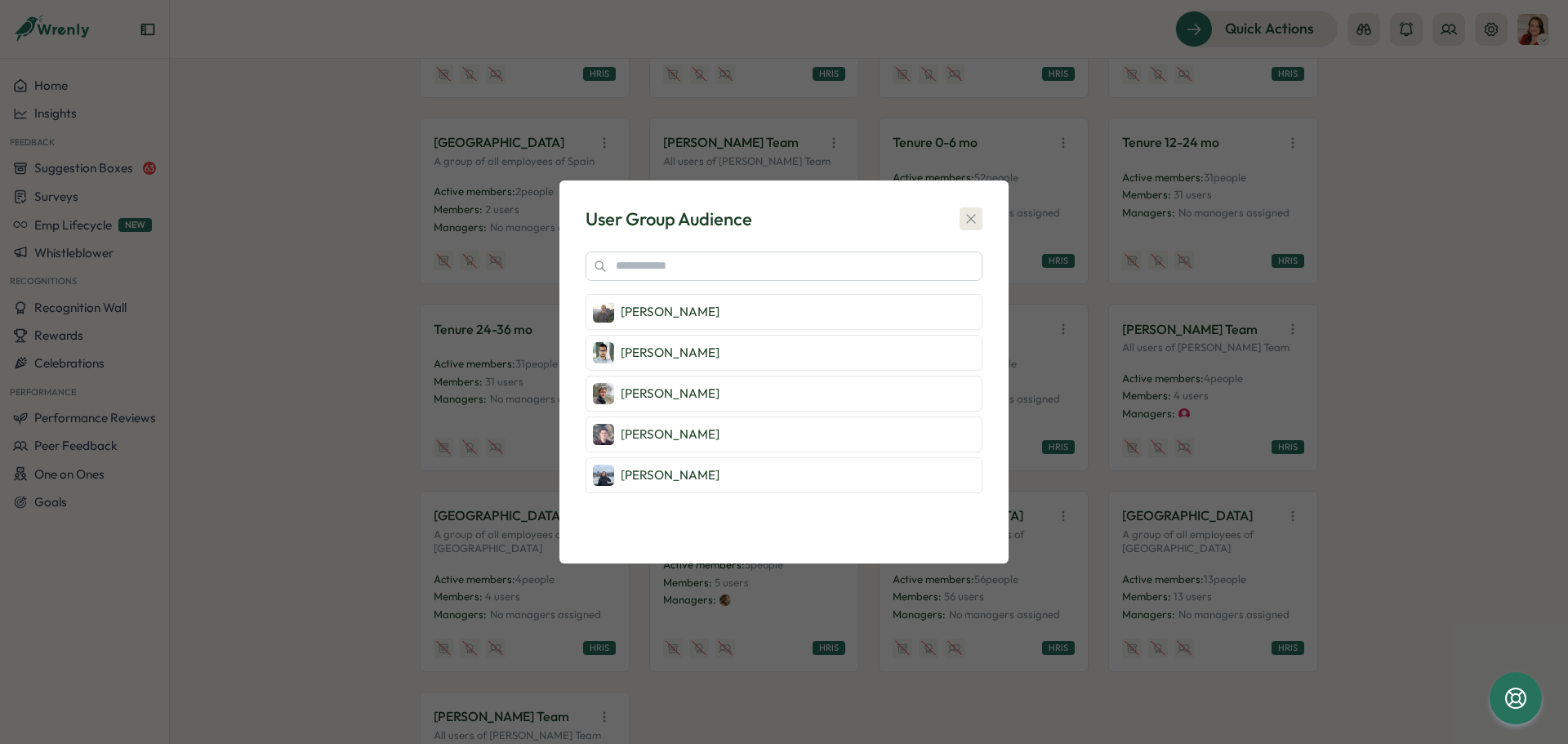
click at [977, 221] on icon "button" at bounding box center [971, 219] width 17 height 17
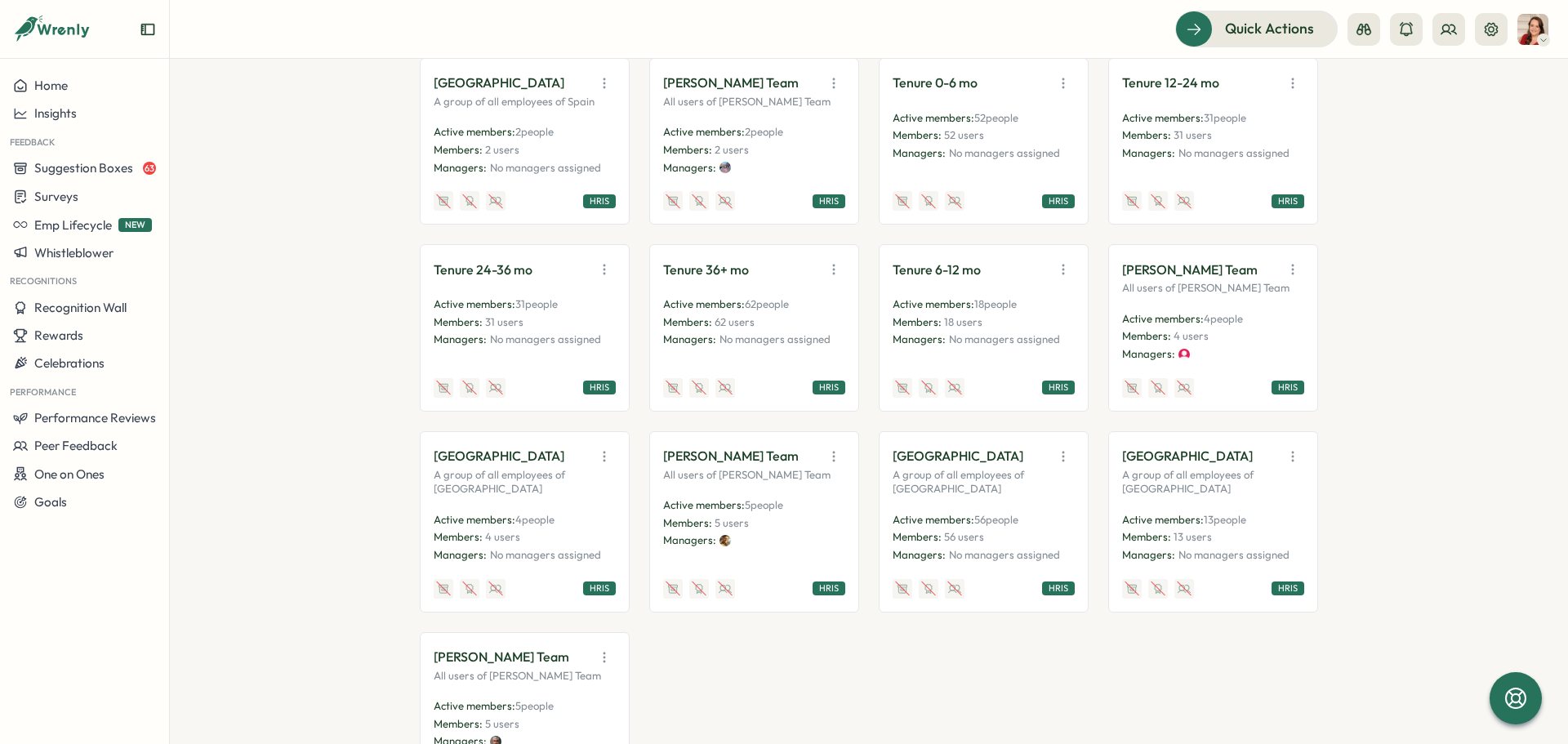
scroll to position [3072, 0]
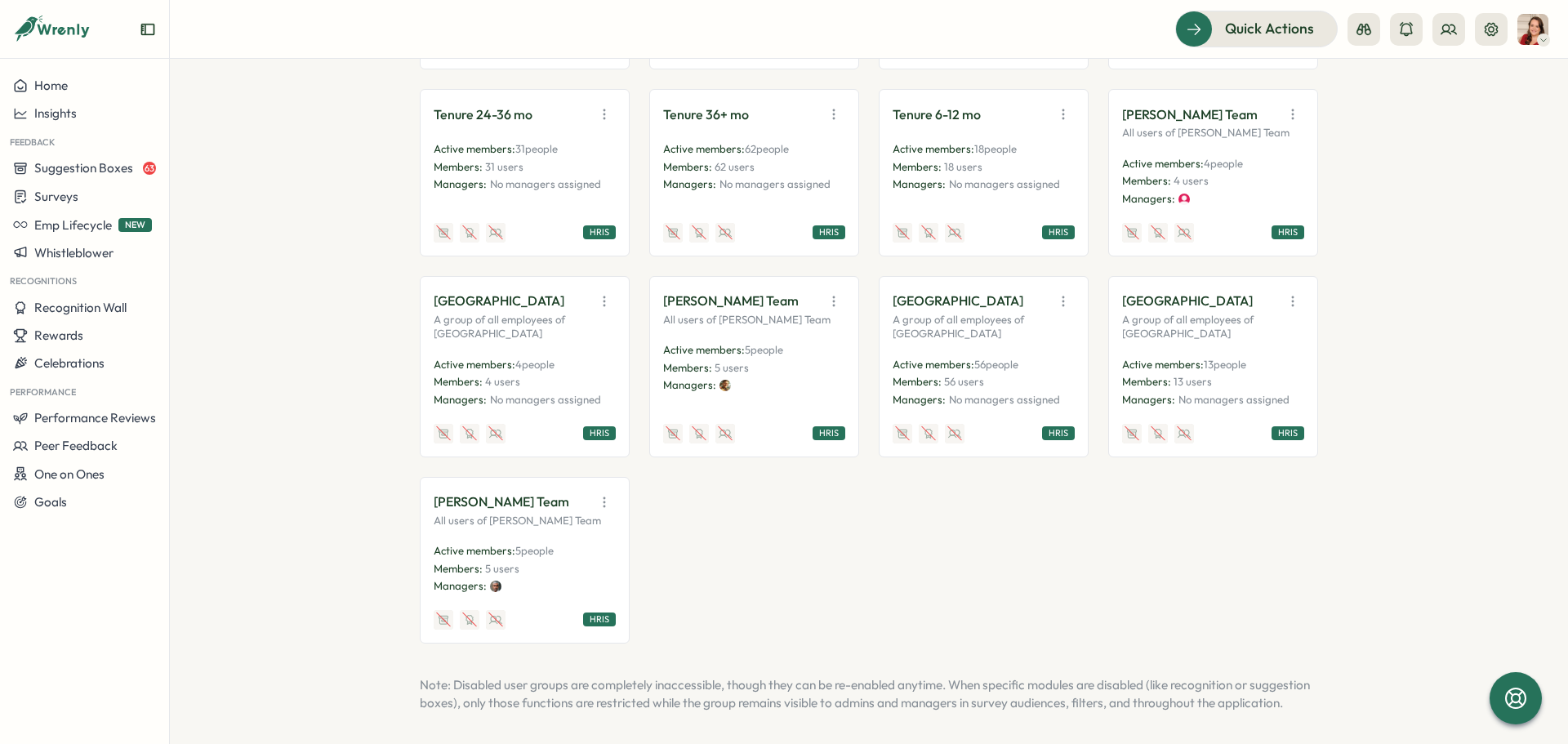
click at [797, 694] on p "Note: Disabled user groups are completely inaccessible, though they can be re-e…" at bounding box center [869, 693] width 899 height 36
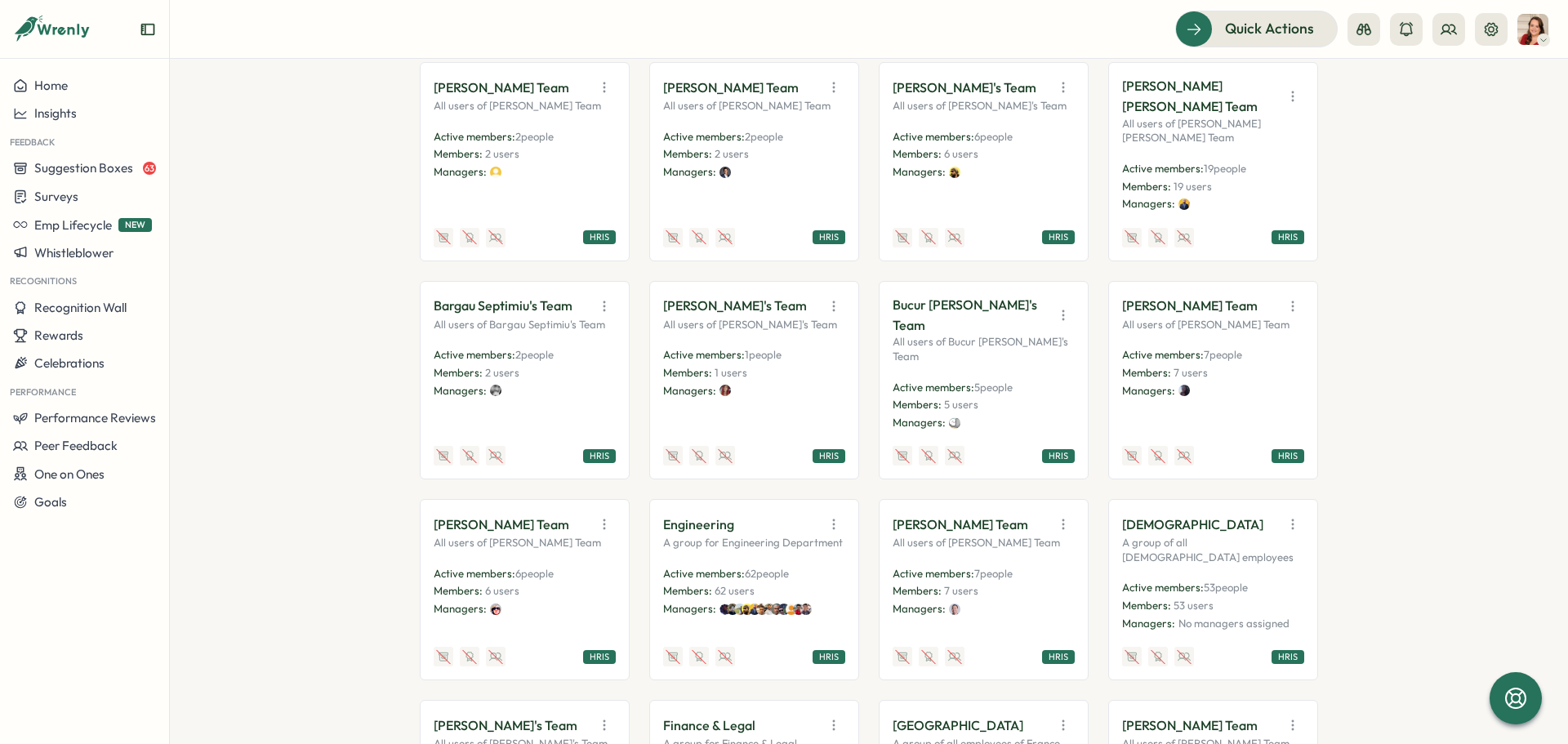
scroll to position [653, 0]
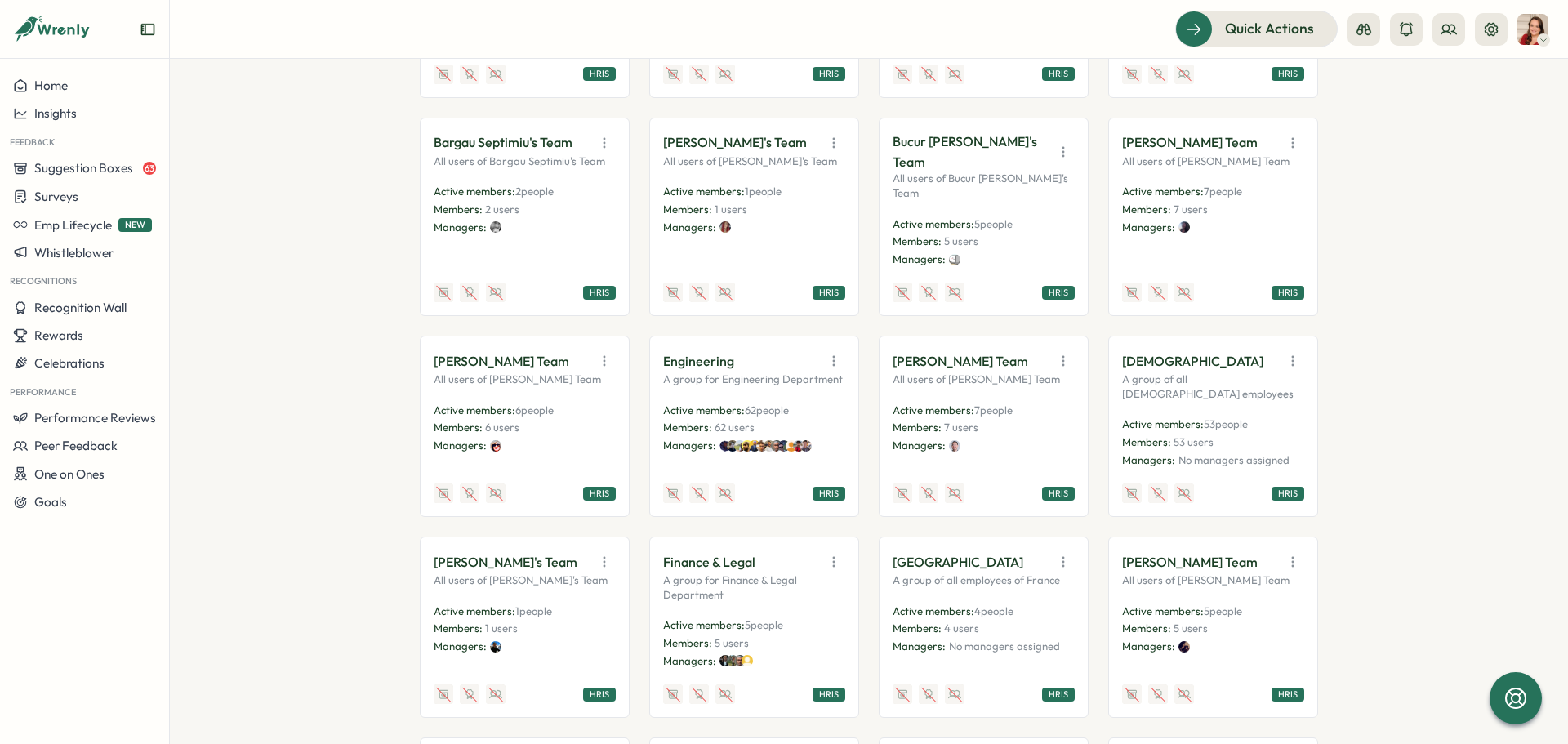
click at [837, 369] on icon "button" at bounding box center [834, 360] width 17 height 17
click at [765, 411] on button "View Audience" at bounding box center [792, 396] width 103 height 28
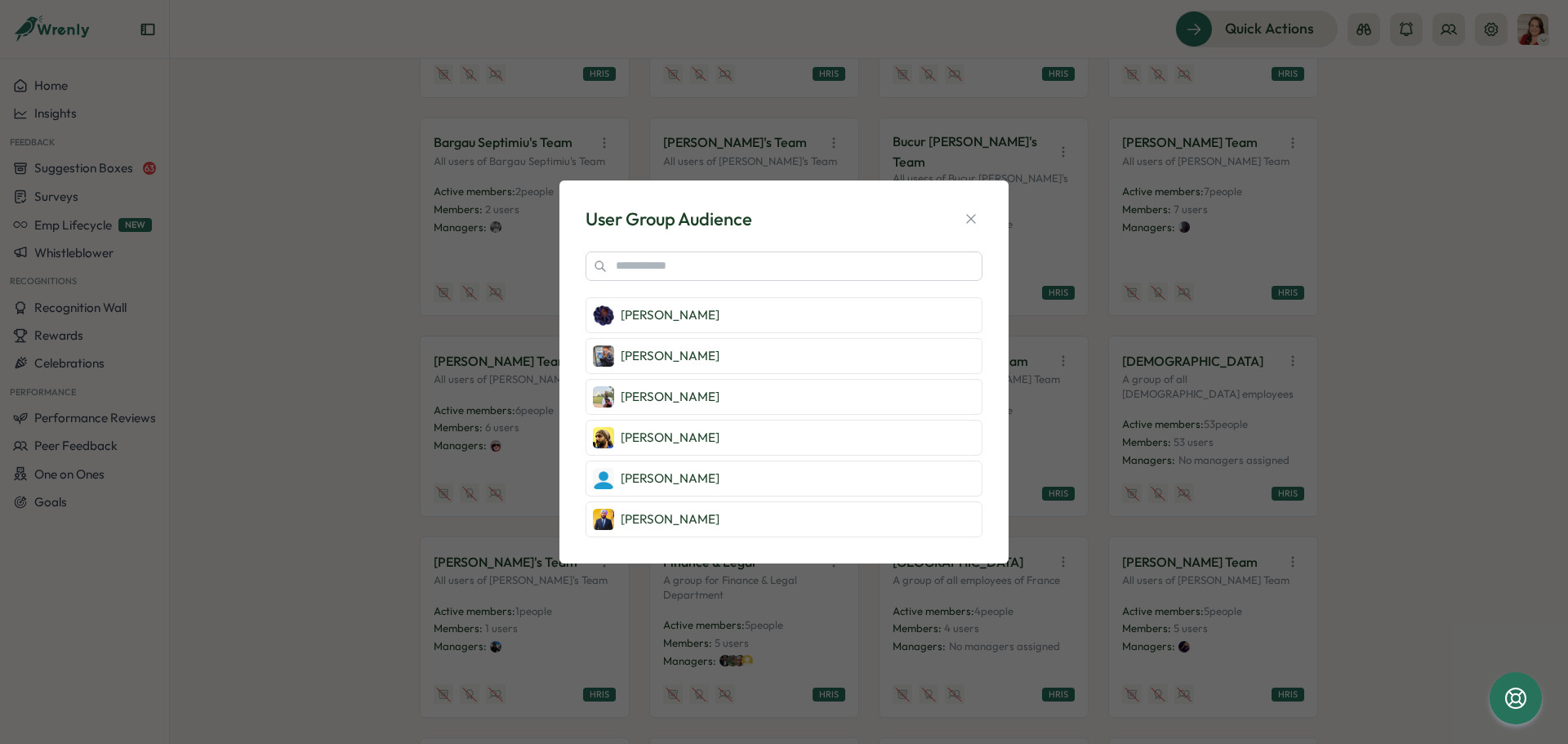
scroll to position [0, 0]
click at [972, 220] on icon "button" at bounding box center [970, 219] width 9 height 9
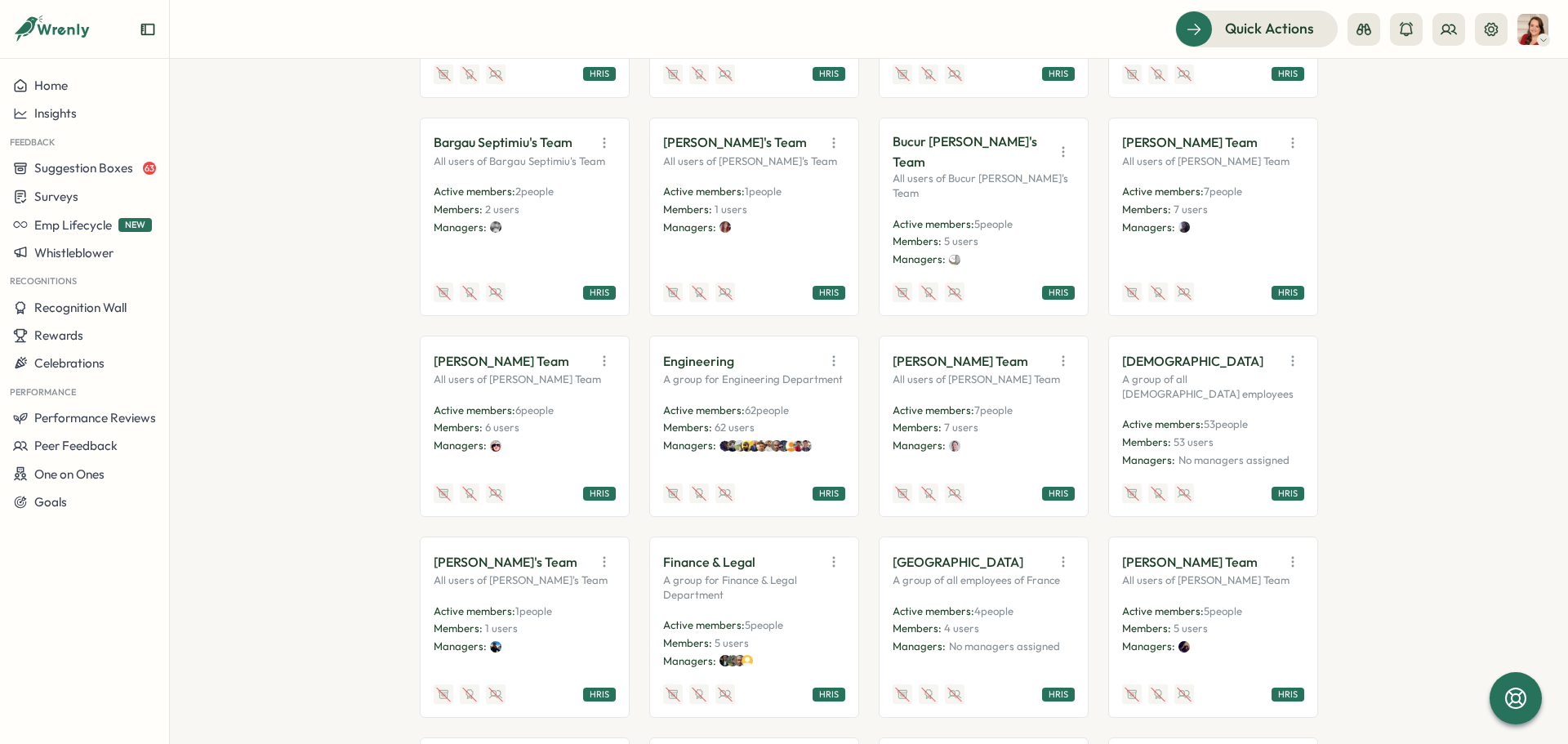
click at [720, 452] on img at bounding box center [726, 446] width 12 height 12
click at [828, 369] on icon "button" at bounding box center [834, 360] width 17 height 17
click at [720, 417] on div "Engineering View Audience Duplicate Disable A group for Engineering Department …" at bounding box center [754, 426] width 182 height 153
click at [767, 495] on div "HRIS" at bounding box center [754, 493] width 182 height 19
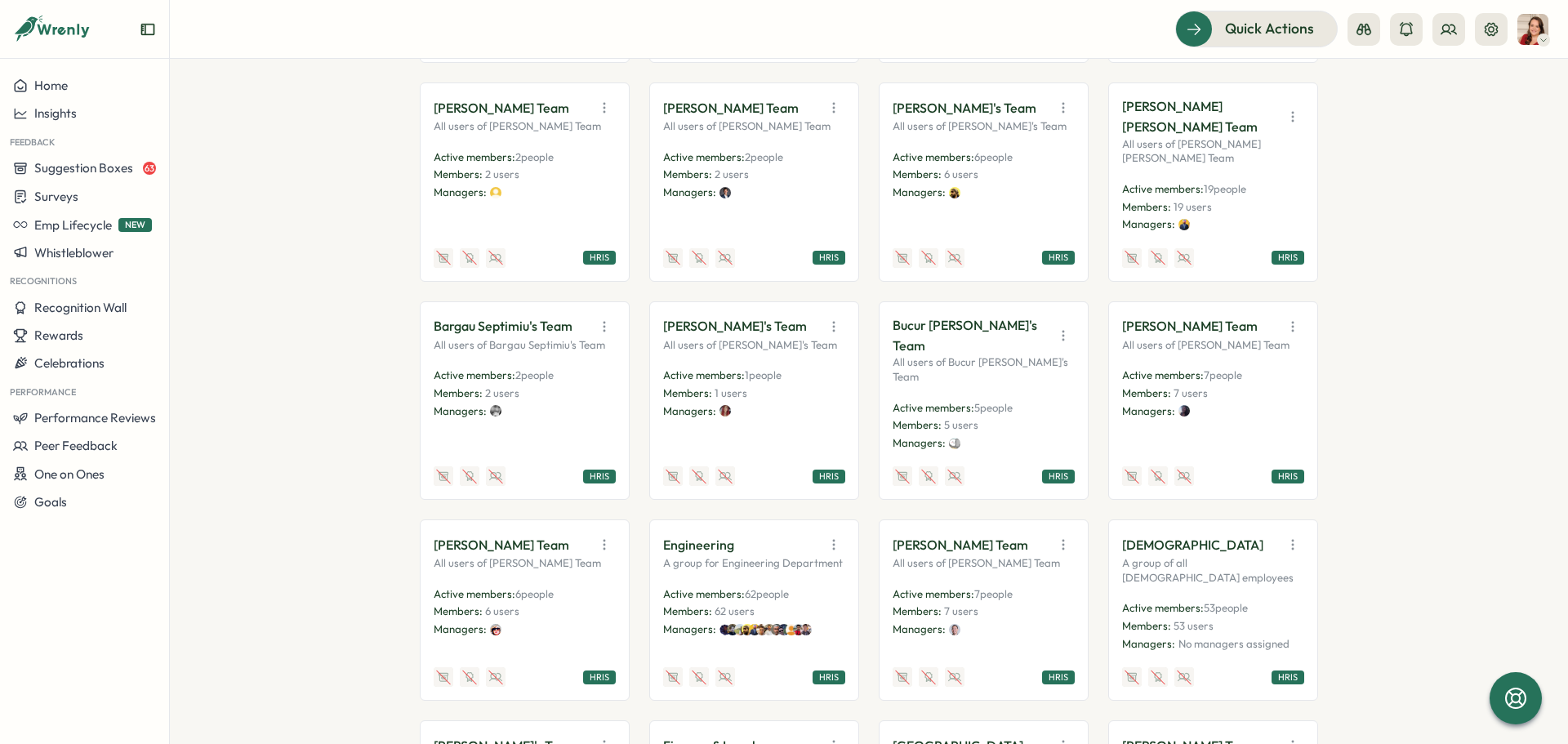
scroll to position [571, 0]
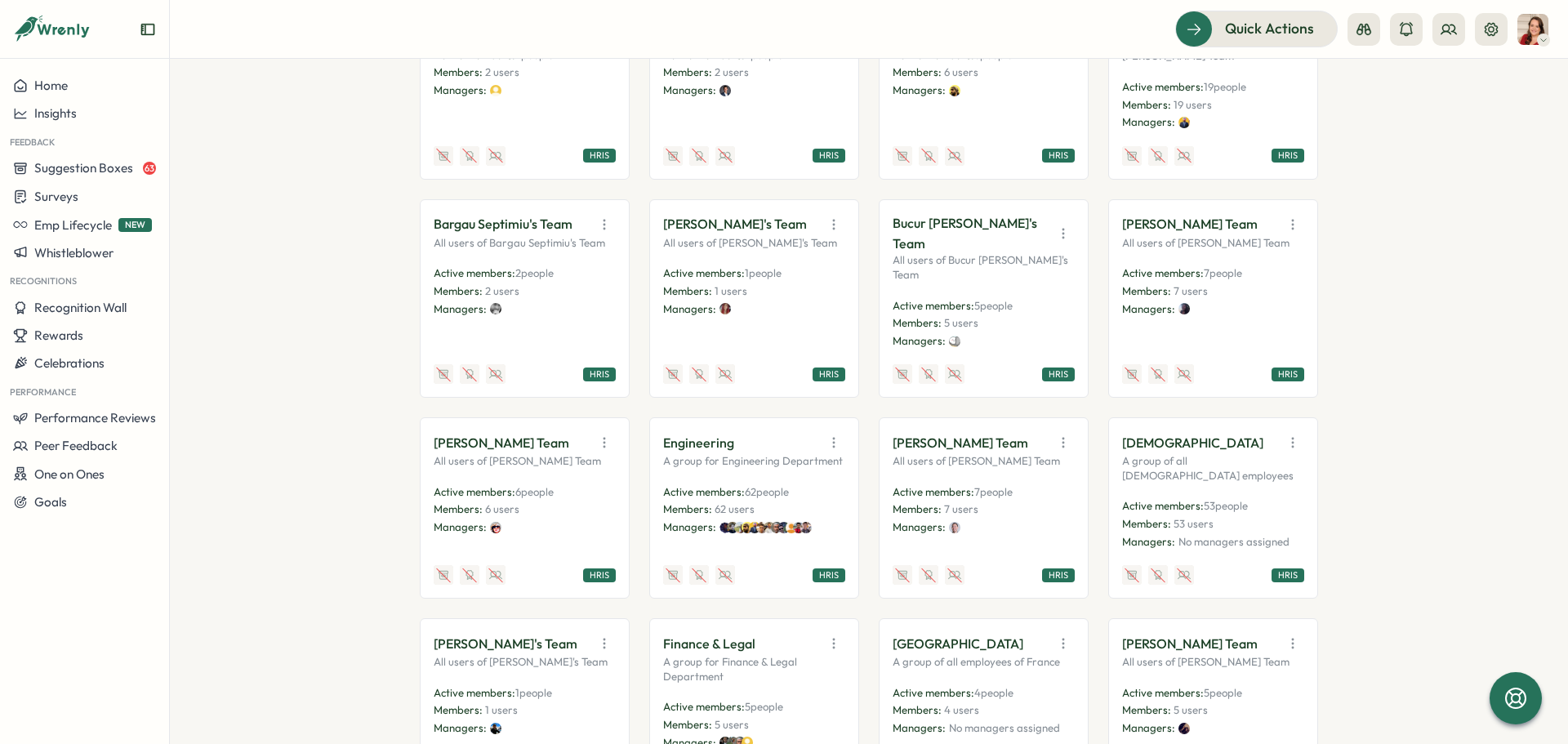
click at [831, 451] on icon "button" at bounding box center [834, 442] width 17 height 17
click at [750, 468] on p "A group for Engineering Department" at bounding box center [754, 460] width 182 height 15
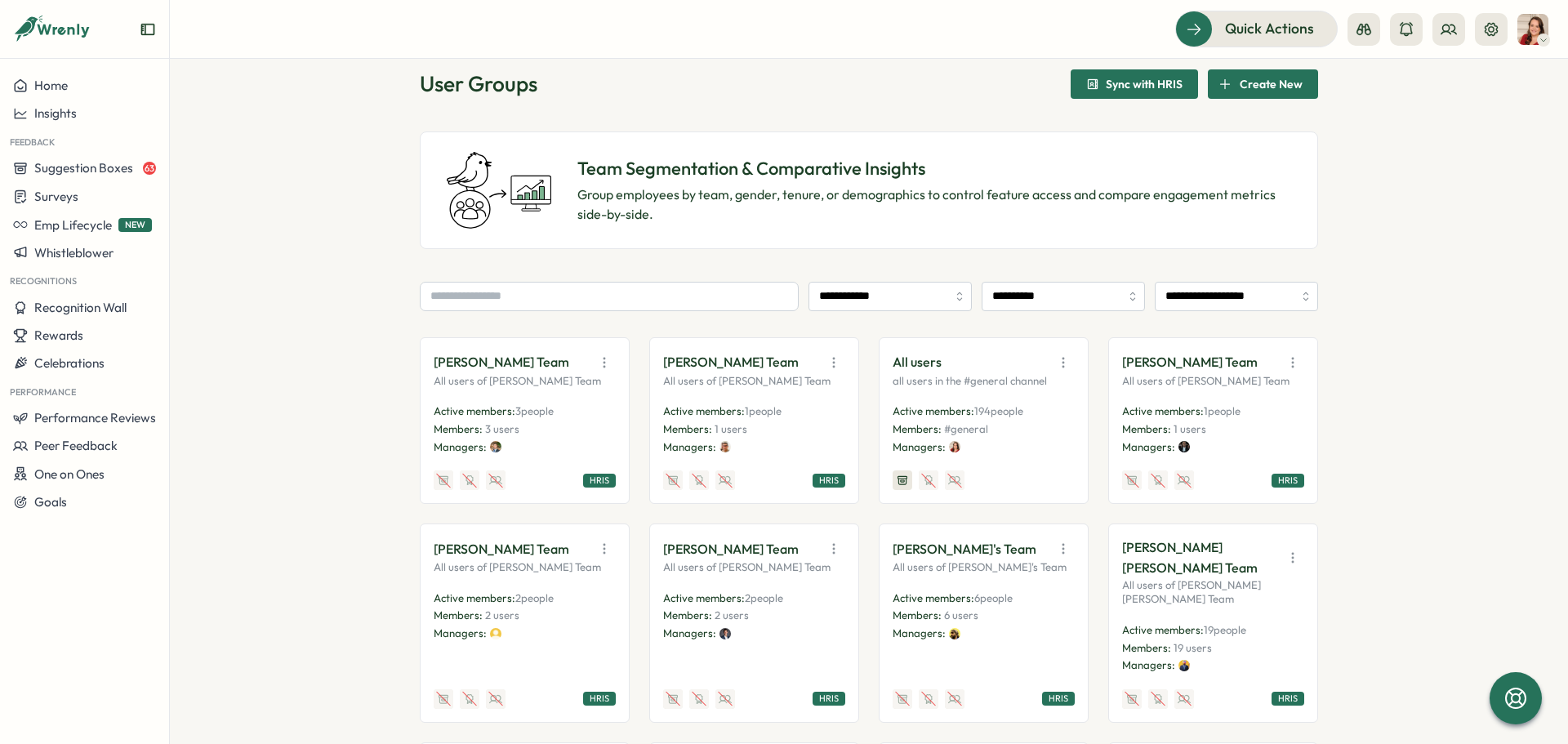
scroll to position [0, 0]
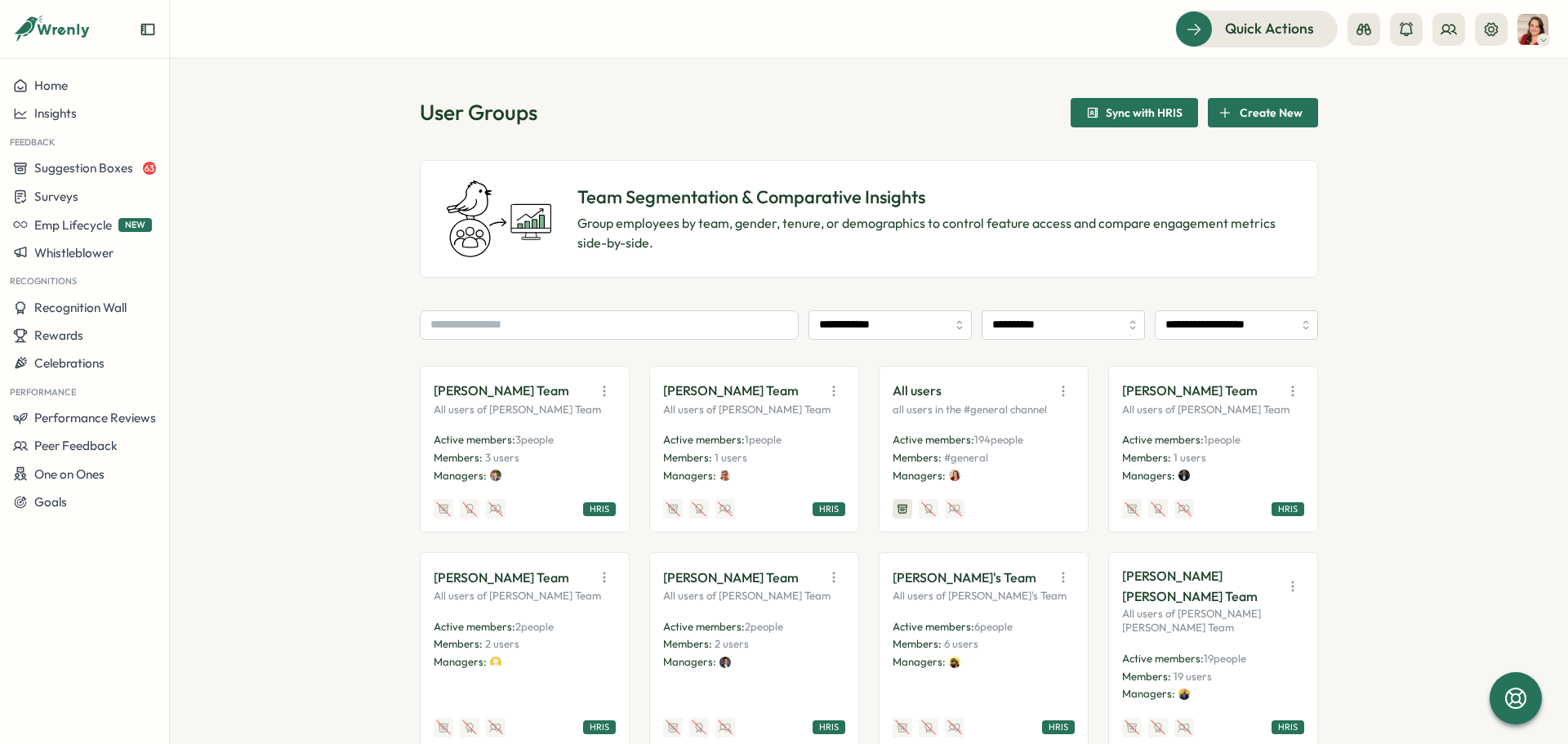
click at [1124, 108] on span "Sync with HRIS" at bounding box center [1143, 113] width 77 height 12
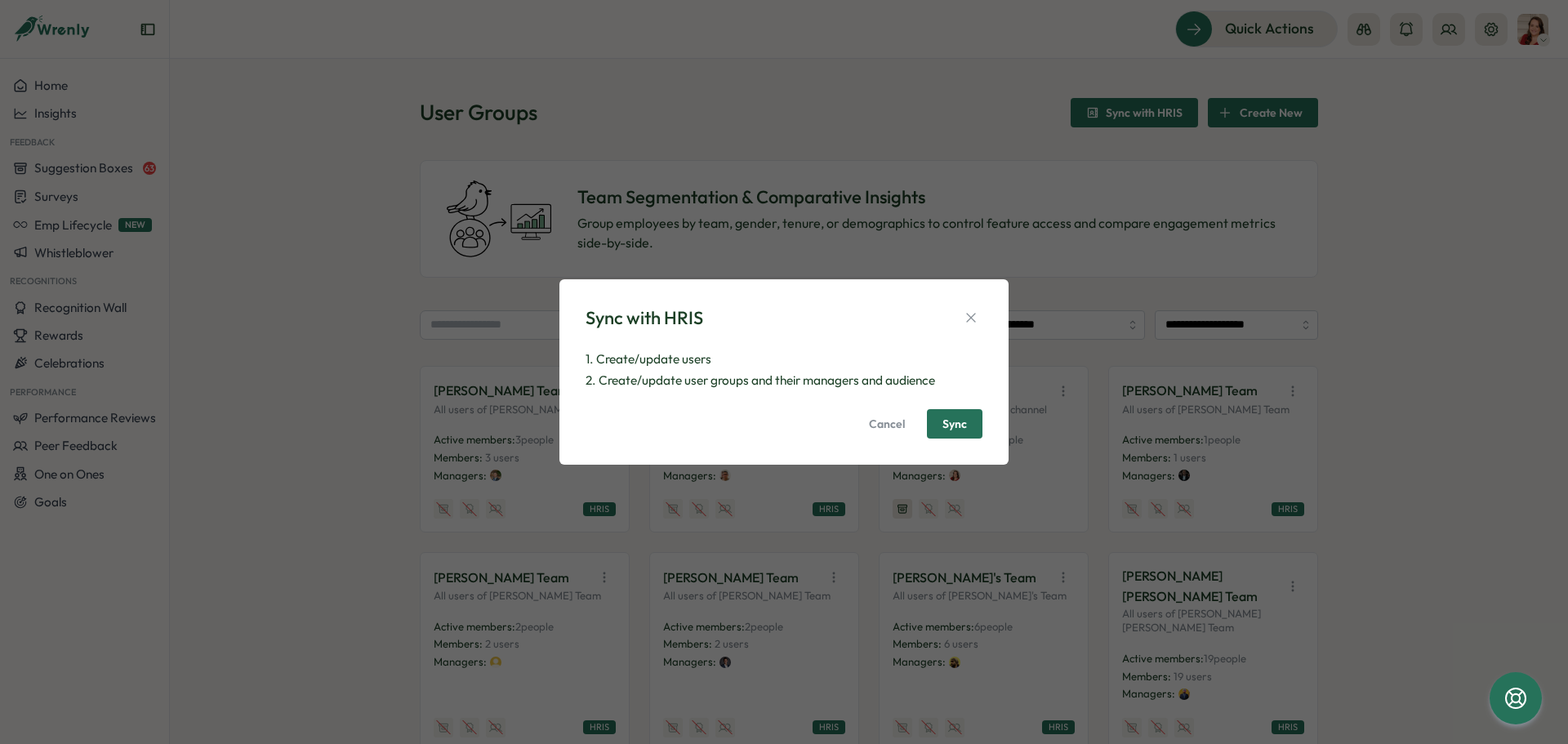
click at [960, 427] on span "Sync" at bounding box center [954, 423] width 24 height 12
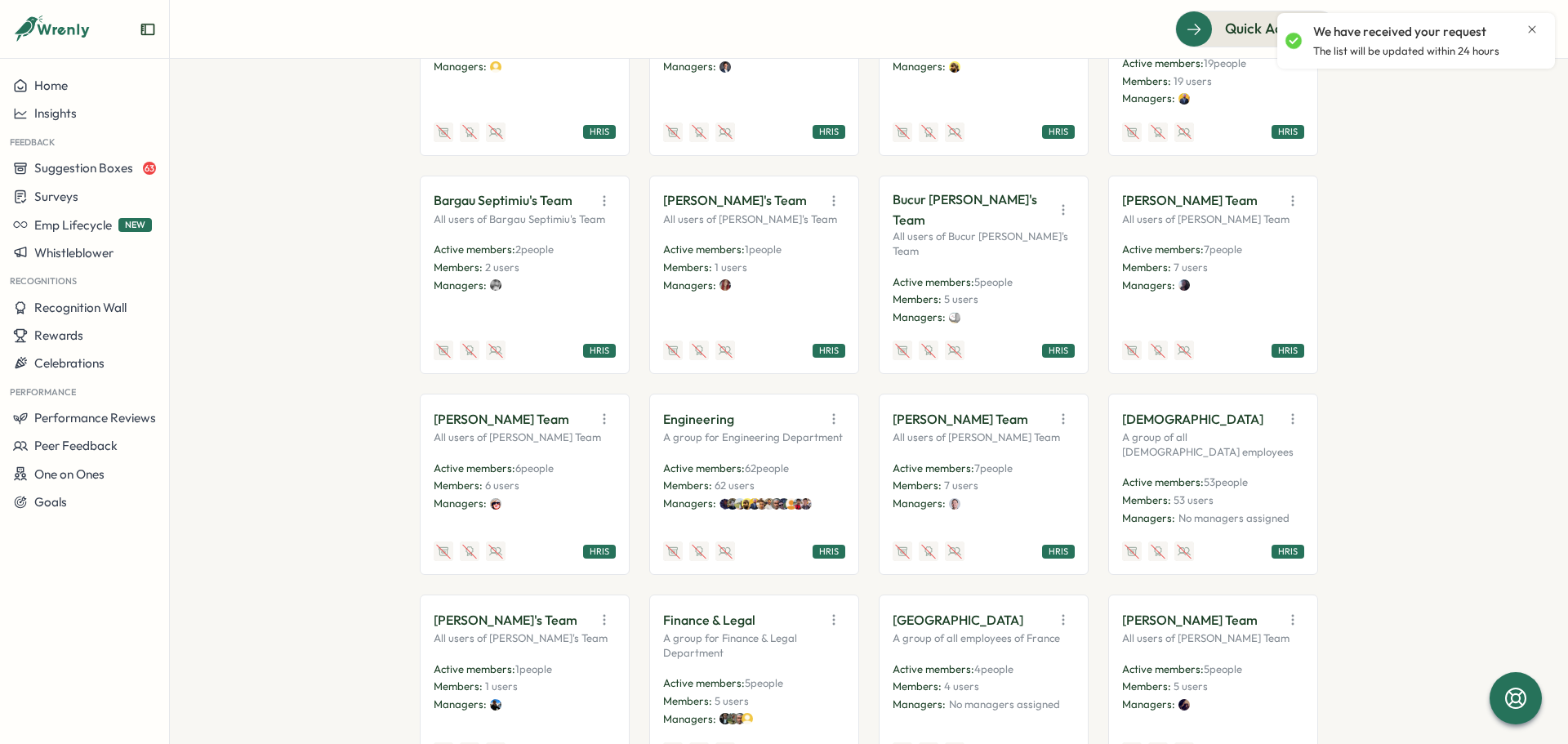
scroll to position [817, 0]
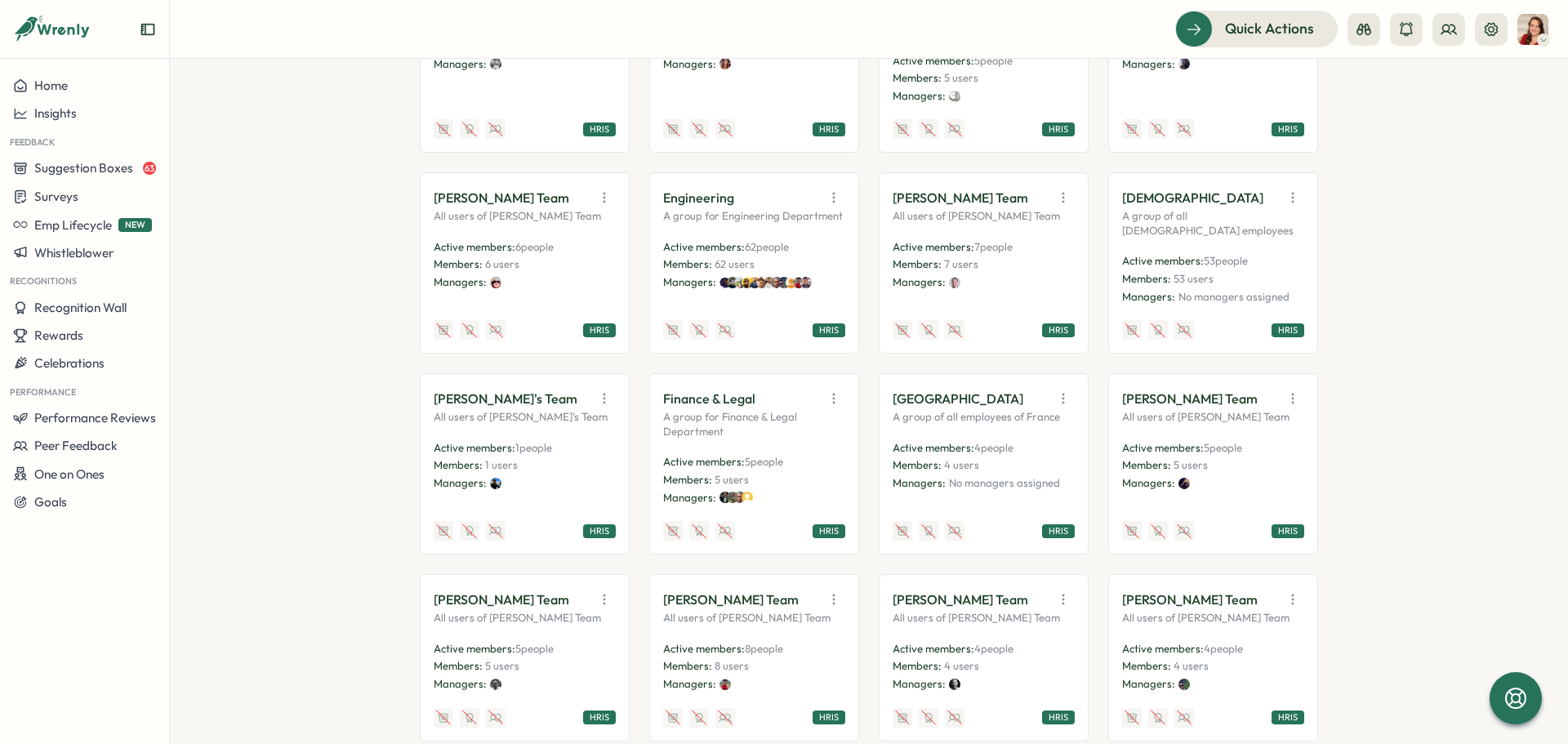
click at [829, 206] on icon "button" at bounding box center [834, 197] width 17 height 17
click at [796, 248] on button "View Audience" at bounding box center [792, 233] width 103 height 28
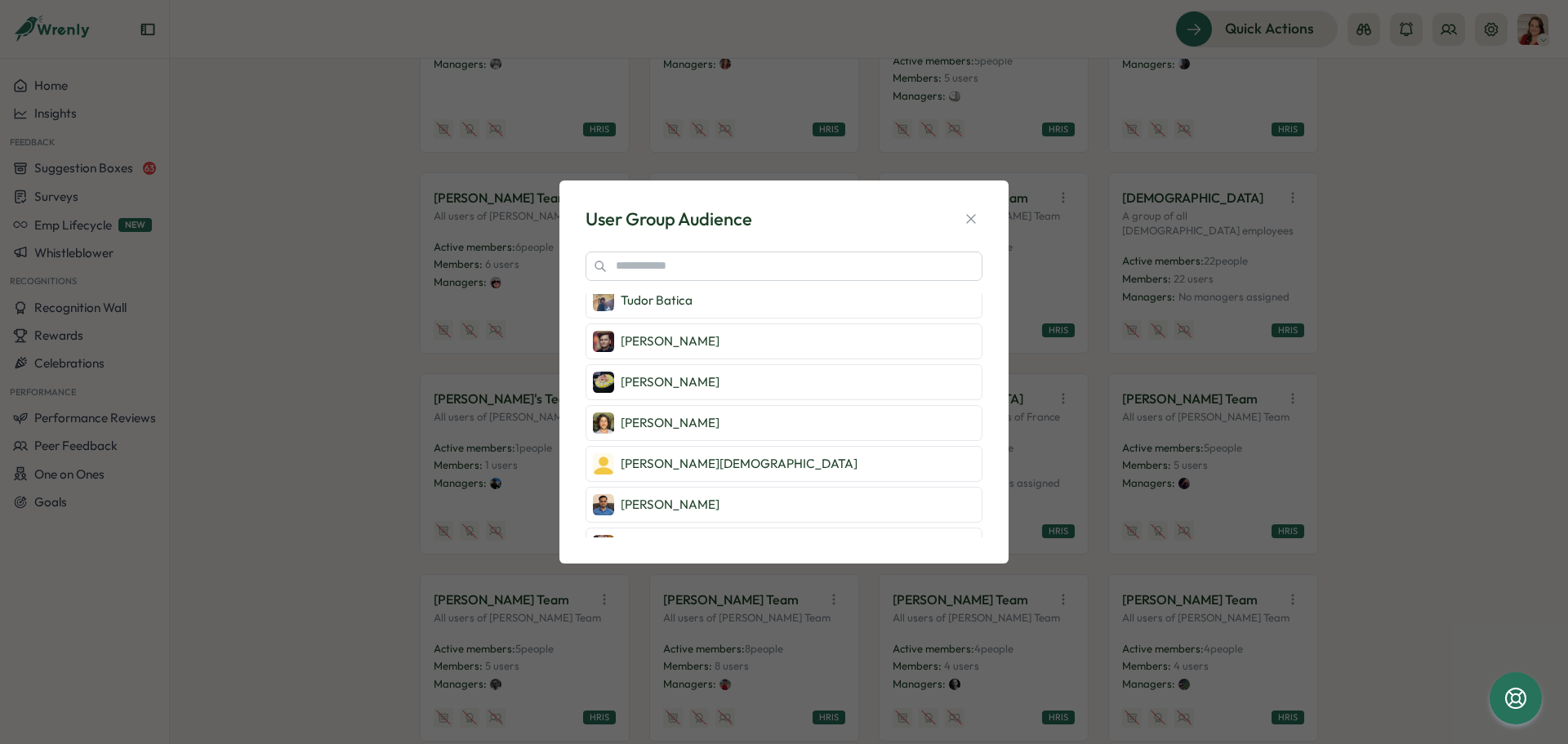
scroll to position [490, 0]
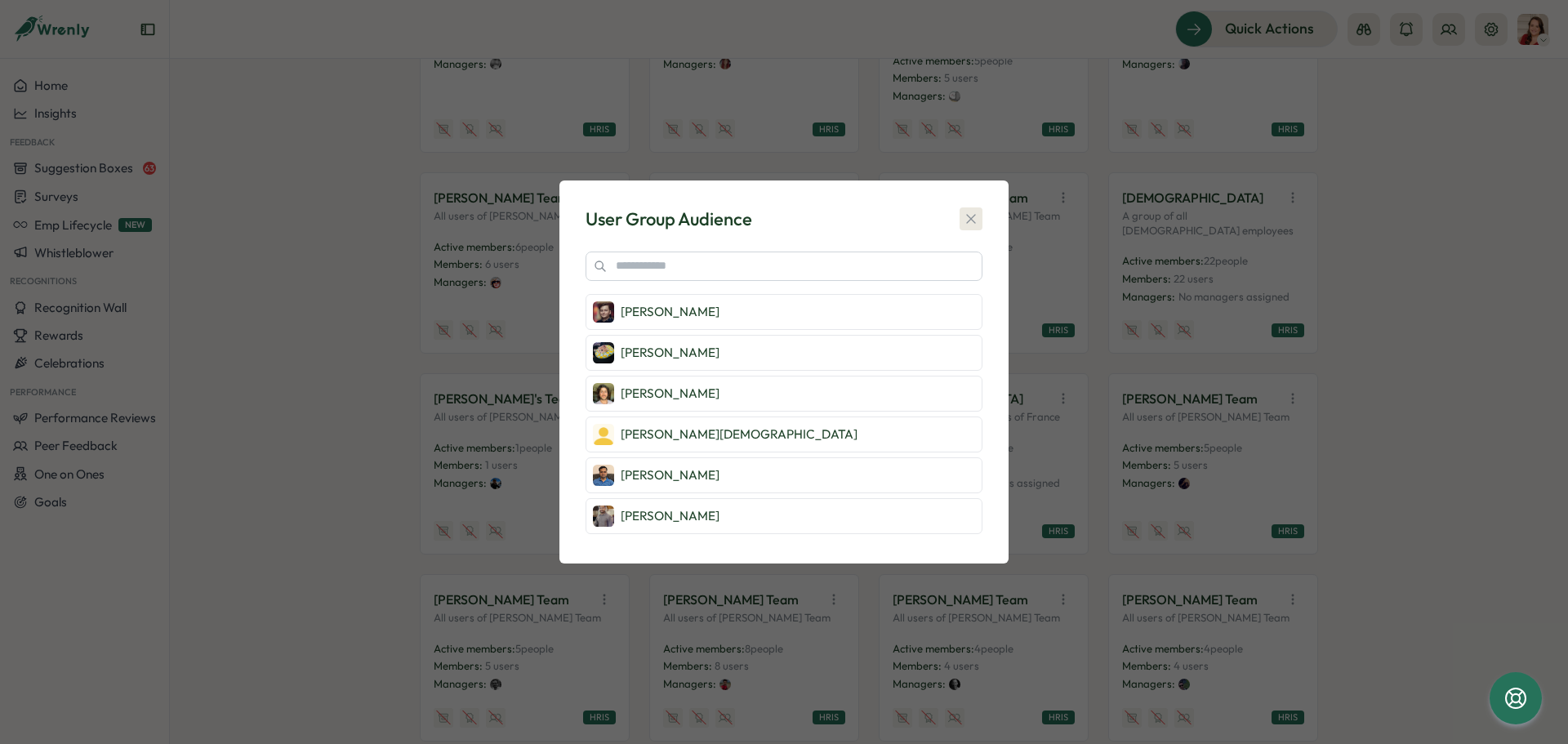
click at [972, 222] on icon "button" at bounding box center [971, 219] width 17 height 17
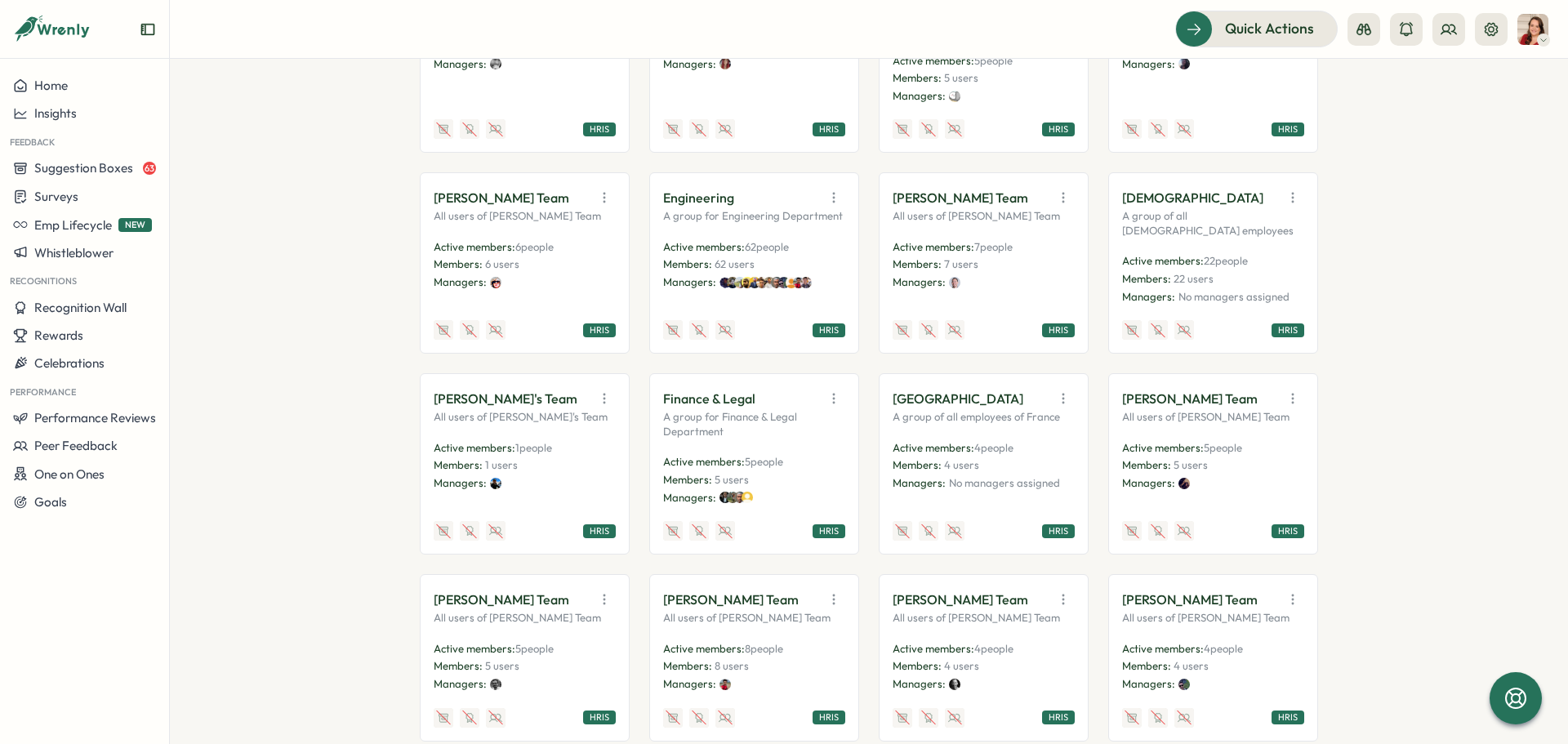
click at [832, 206] on icon "button" at bounding box center [834, 197] width 17 height 17
click at [822, 248] on button "View Audience" at bounding box center [792, 233] width 103 height 28
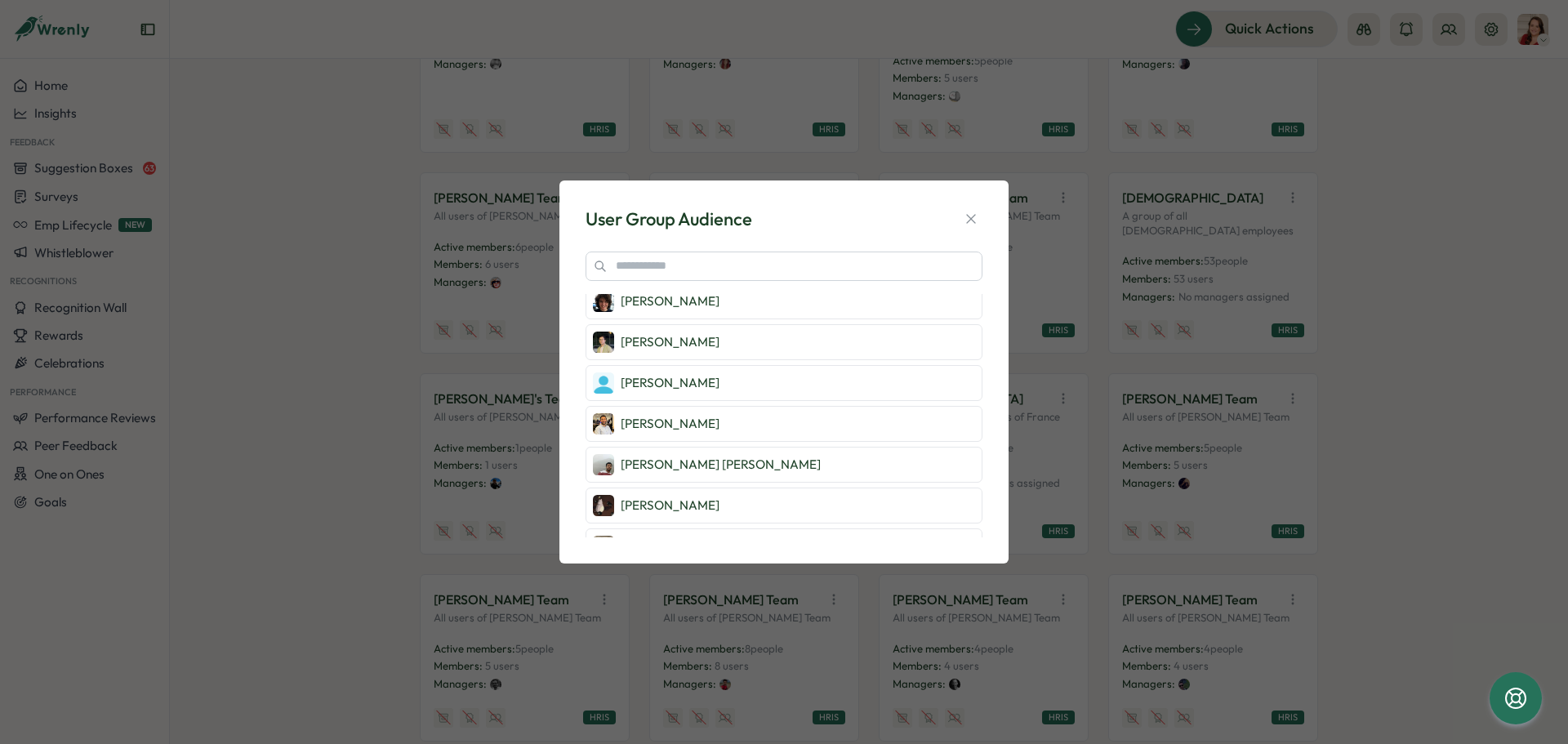
scroll to position [2283, 0]
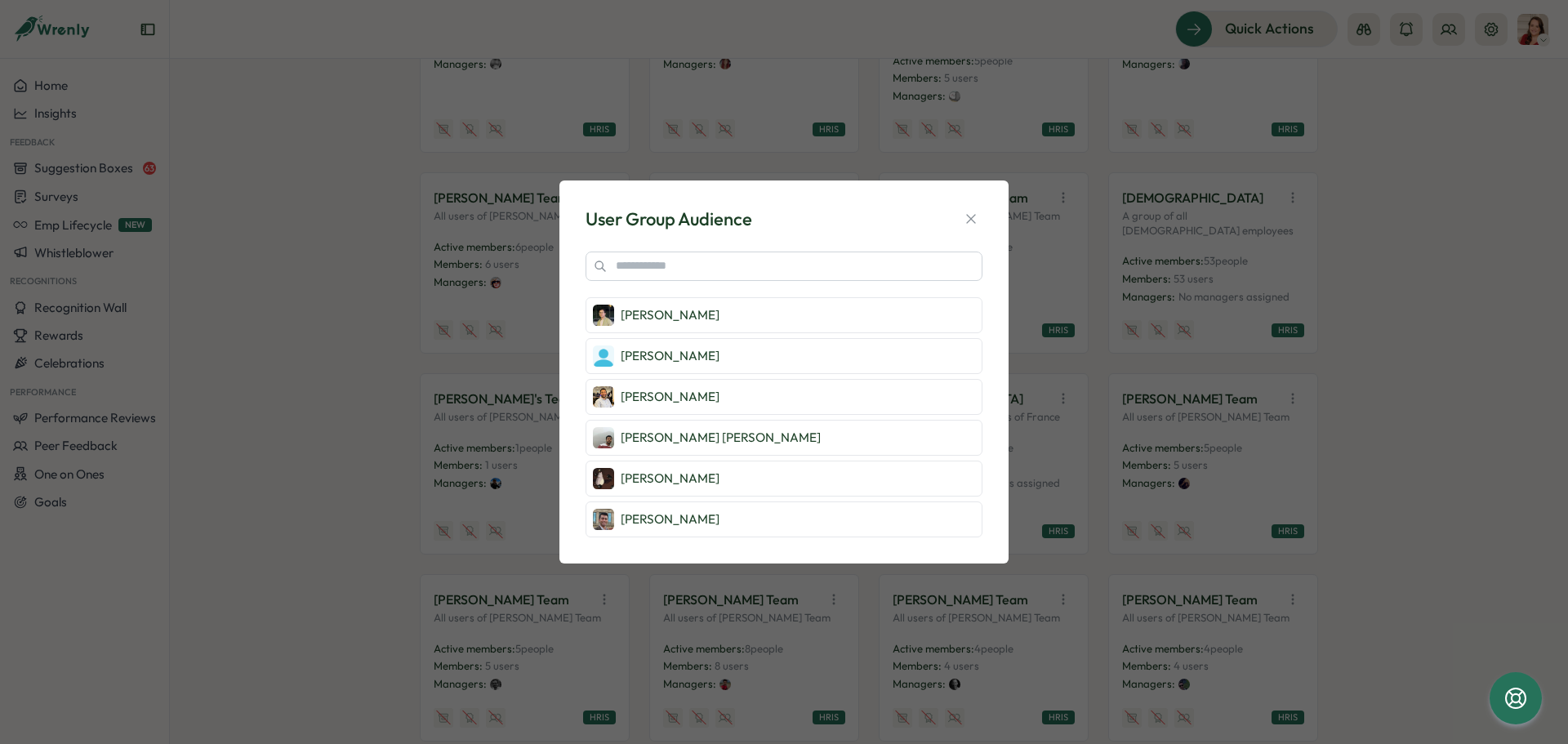
drag, startPoint x: 728, startPoint y: 519, endPoint x: 648, endPoint y: 226, distance: 303.7
click at [643, 232] on div "User Group Audience [PERSON_NAME] [PERSON_NAME] [PERSON_NAME] [PERSON_NAME] Ger…" at bounding box center [784, 372] width 410 height 344
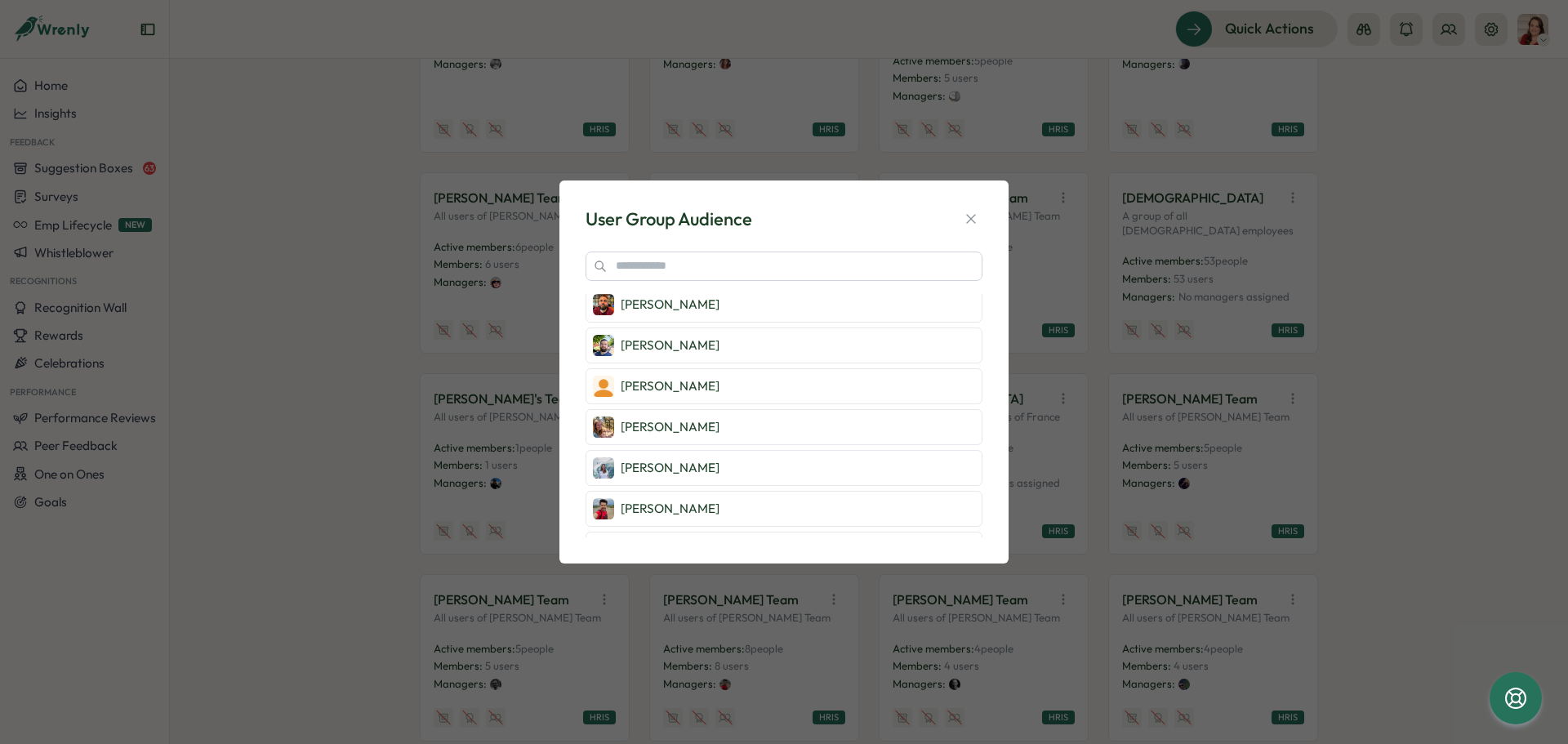
scroll to position [0, 0]
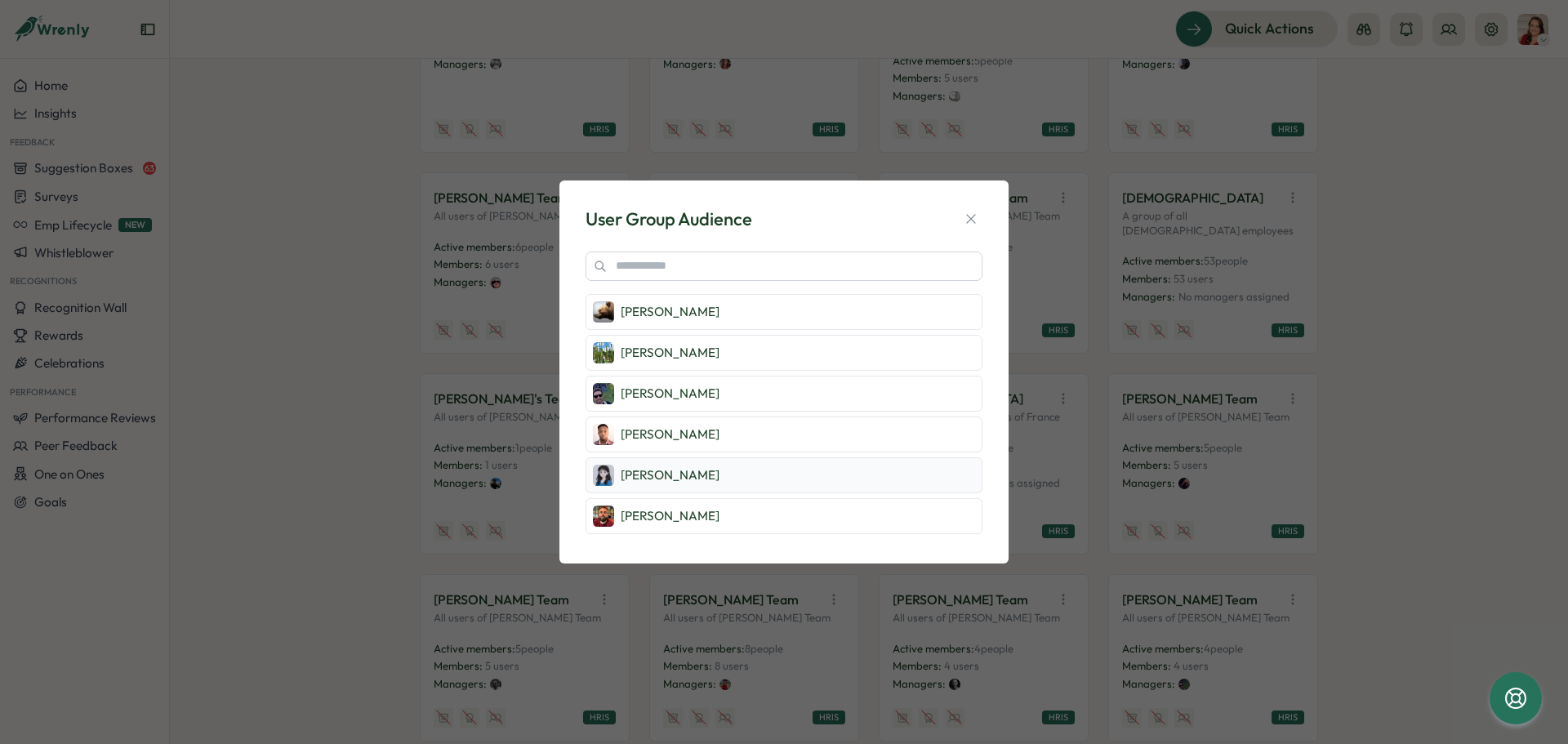
click at [693, 472] on p "[PERSON_NAME]" at bounding box center [670, 475] width 99 height 17
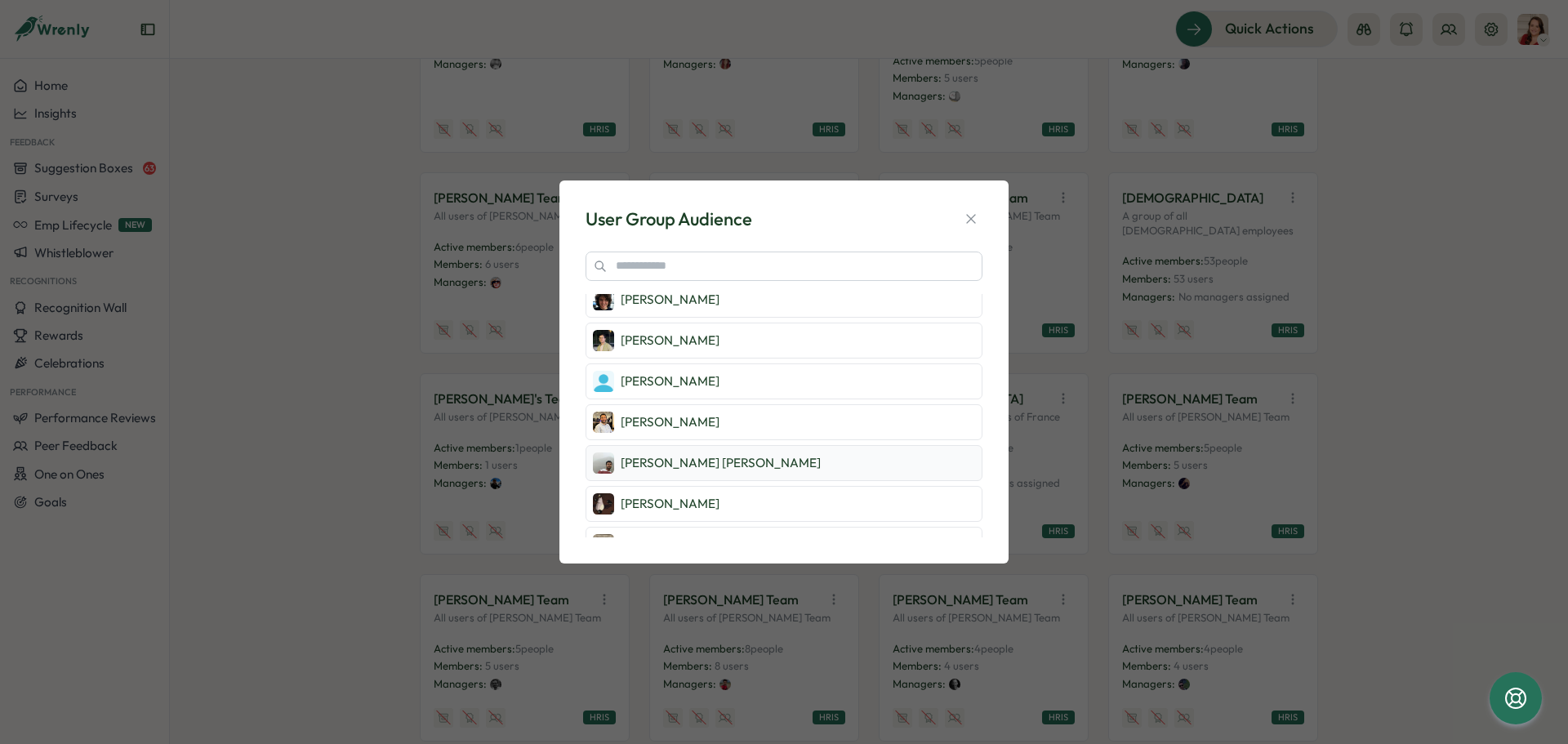
scroll to position [2283, 0]
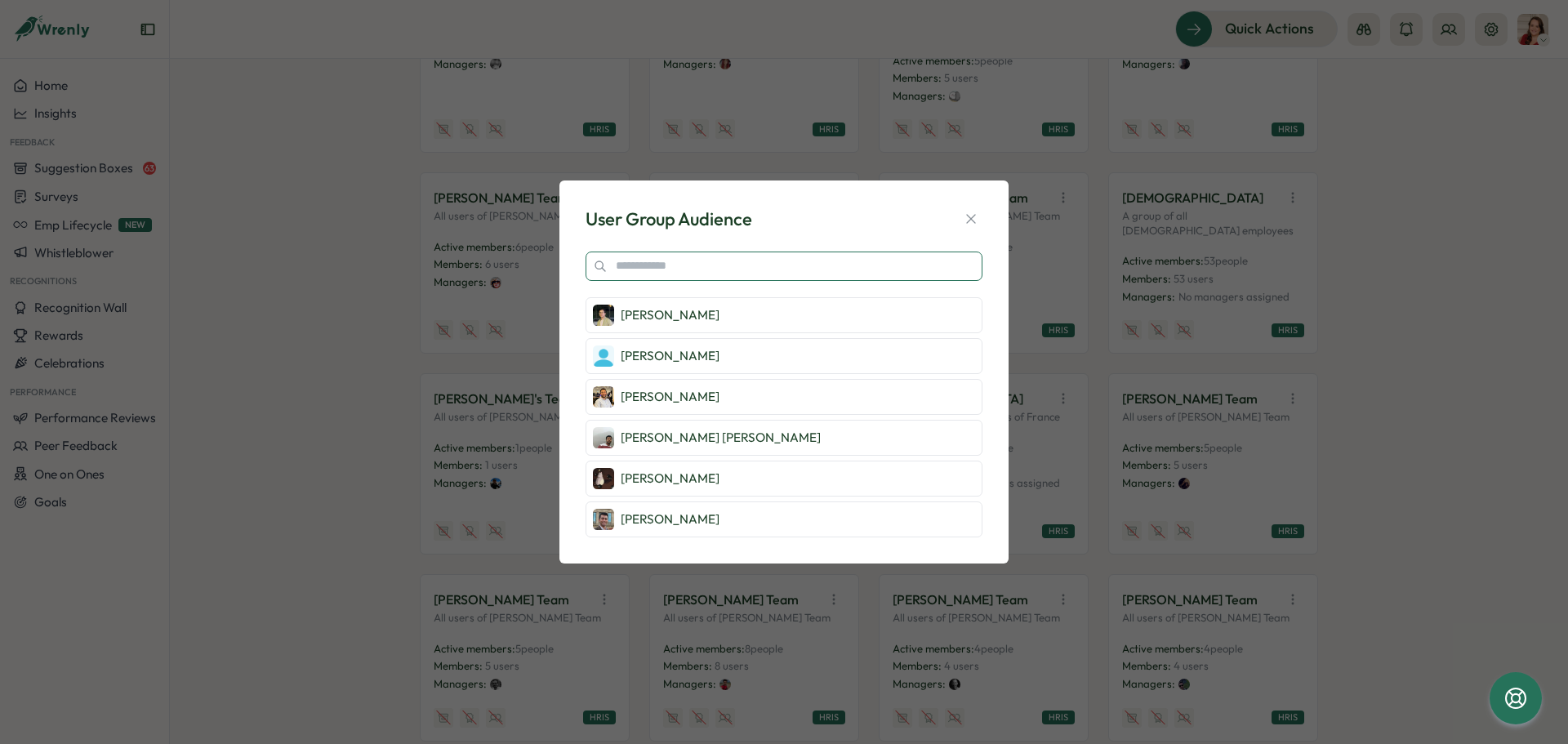
click at [714, 267] on input "text" at bounding box center [784, 266] width 397 height 29
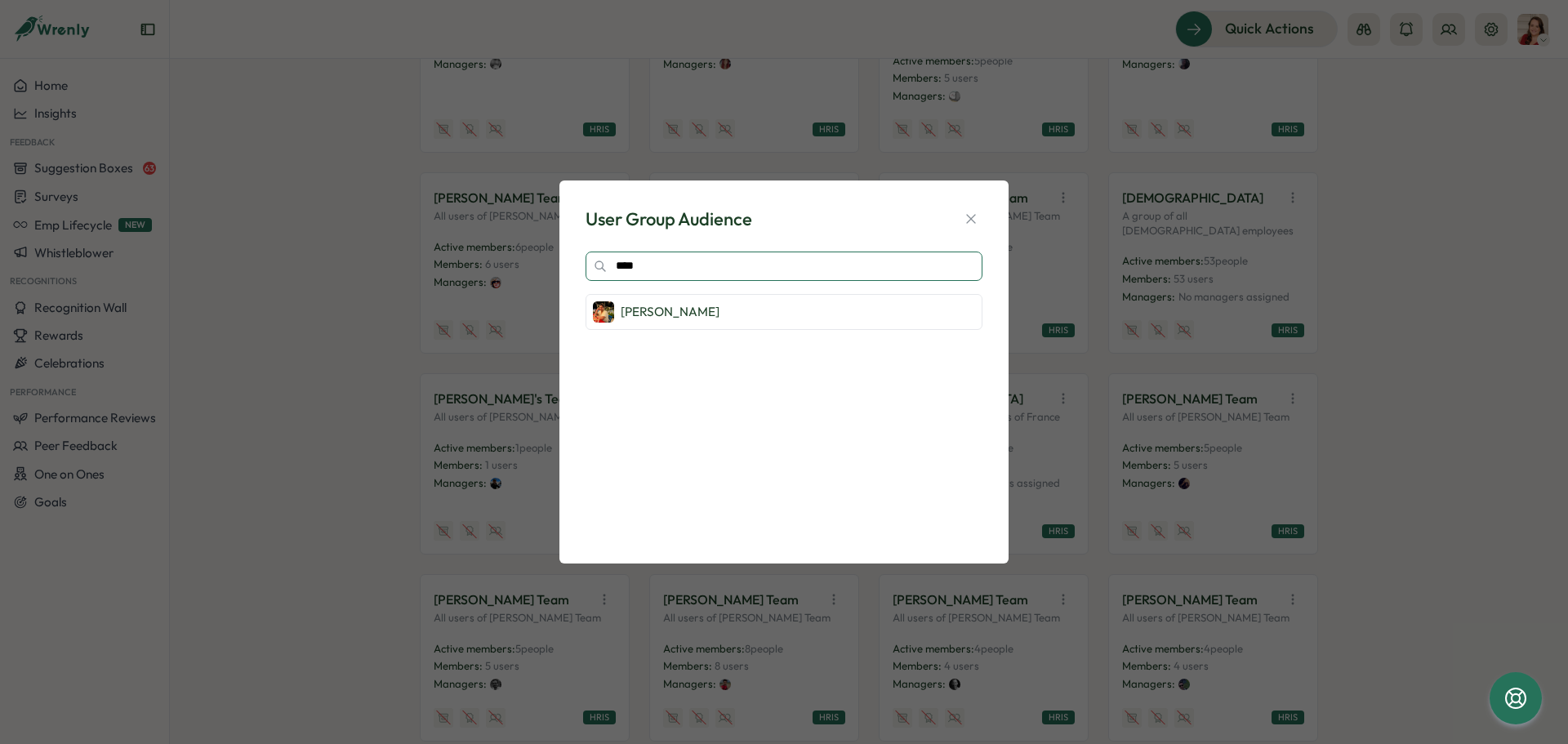
drag, startPoint x: 596, startPoint y: 259, endPoint x: 492, endPoint y: 261, distance: 104.0
click at [463, 254] on div "User Group Audience **** [PERSON_NAME]" at bounding box center [784, 372] width 1568 height 744
type input "******"
click at [637, 263] on input "******" at bounding box center [784, 266] width 397 height 29
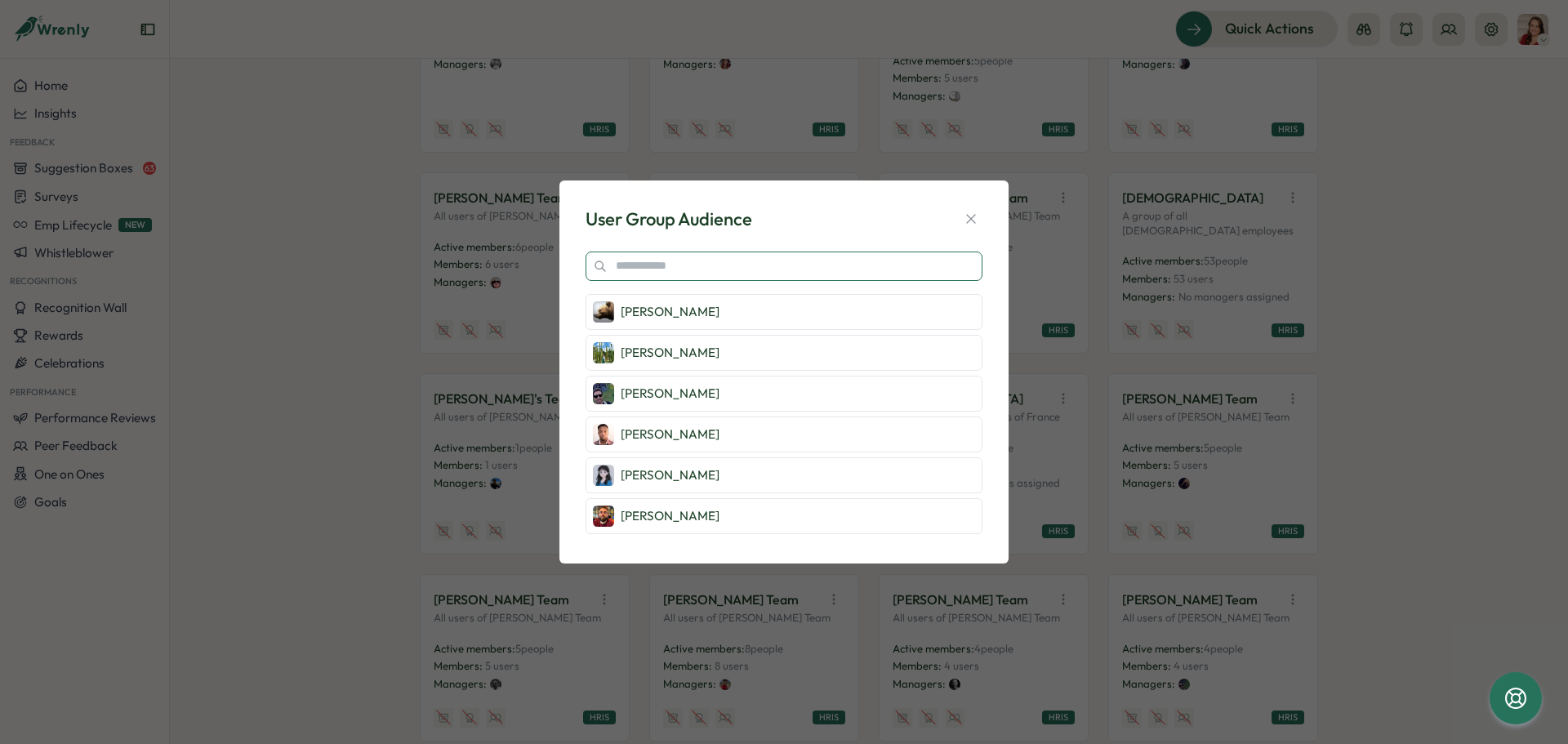
click at [647, 268] on input "text" at bounding box center [784, 266] width 397 height 29
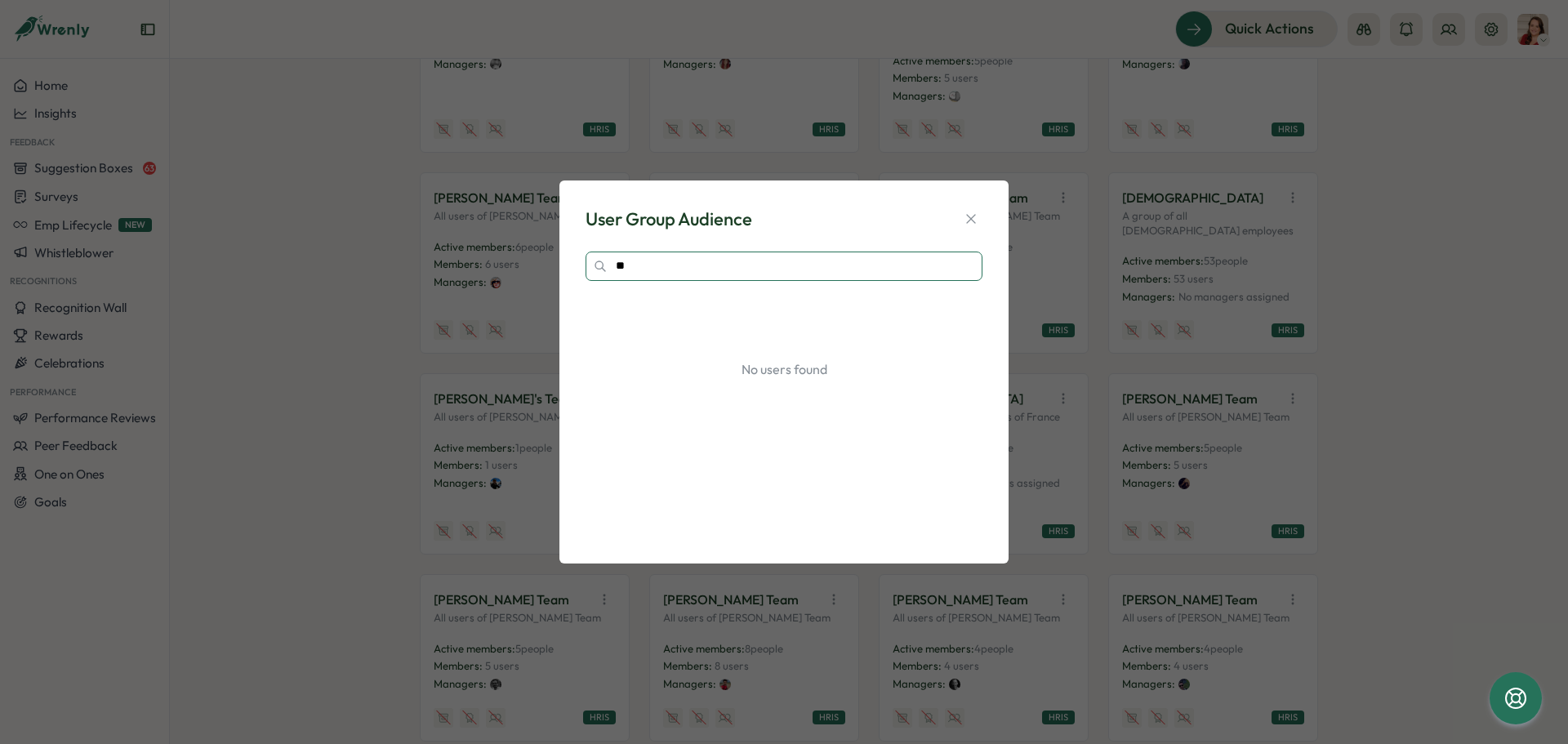
type input "*"
type input "******"
click at [971, 218] on icon "button" at bounding box center [970, 219] width 9 height 9
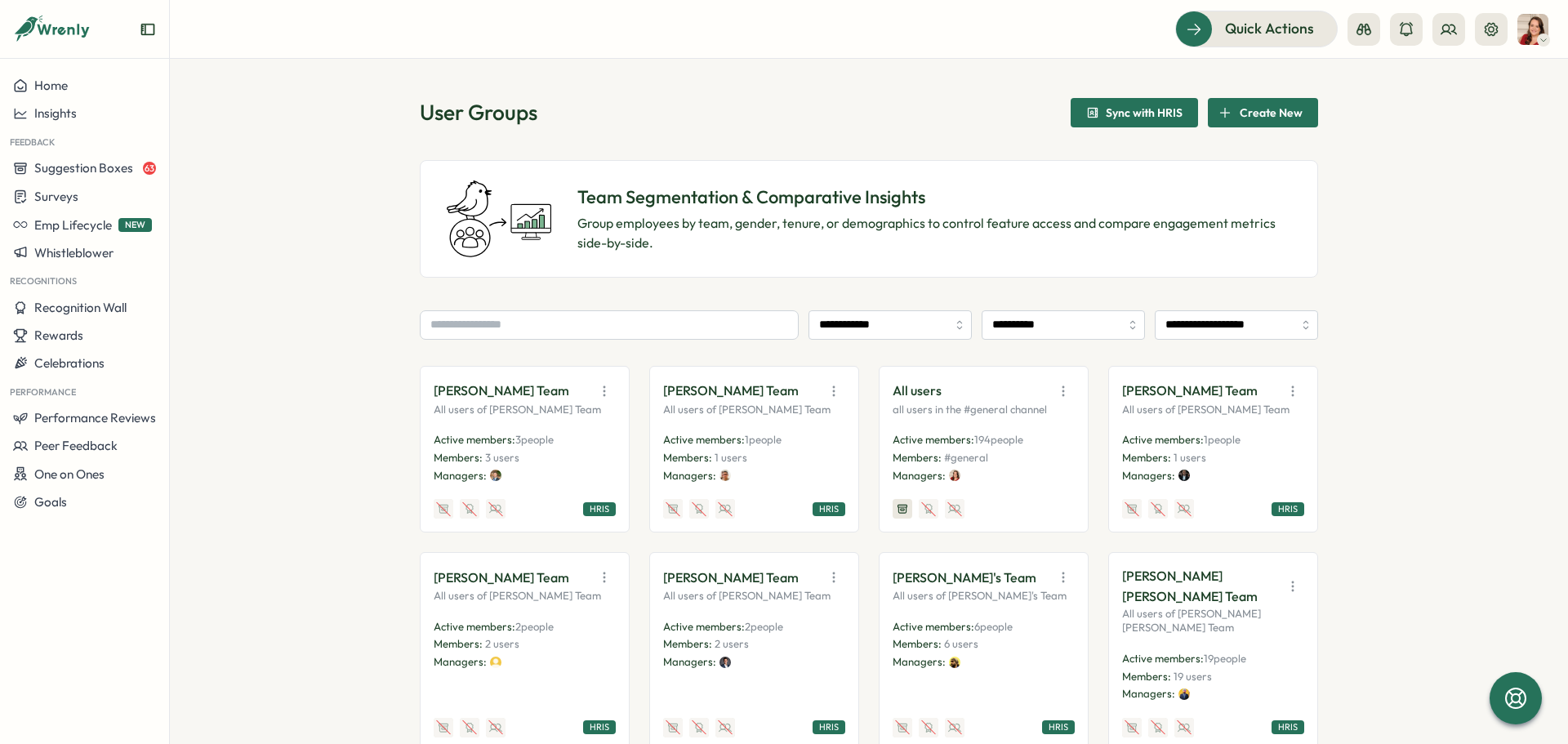
click at [914, 392] on p "All users" at bounding box center [917, 390] width 49 height 20
click at [1452, 29] on icon at bounding box center [1449, 29] width 17 height 17
click at [1448, 77] on div "Org Members" at bounding box center [1449, 81] width 103 height 17
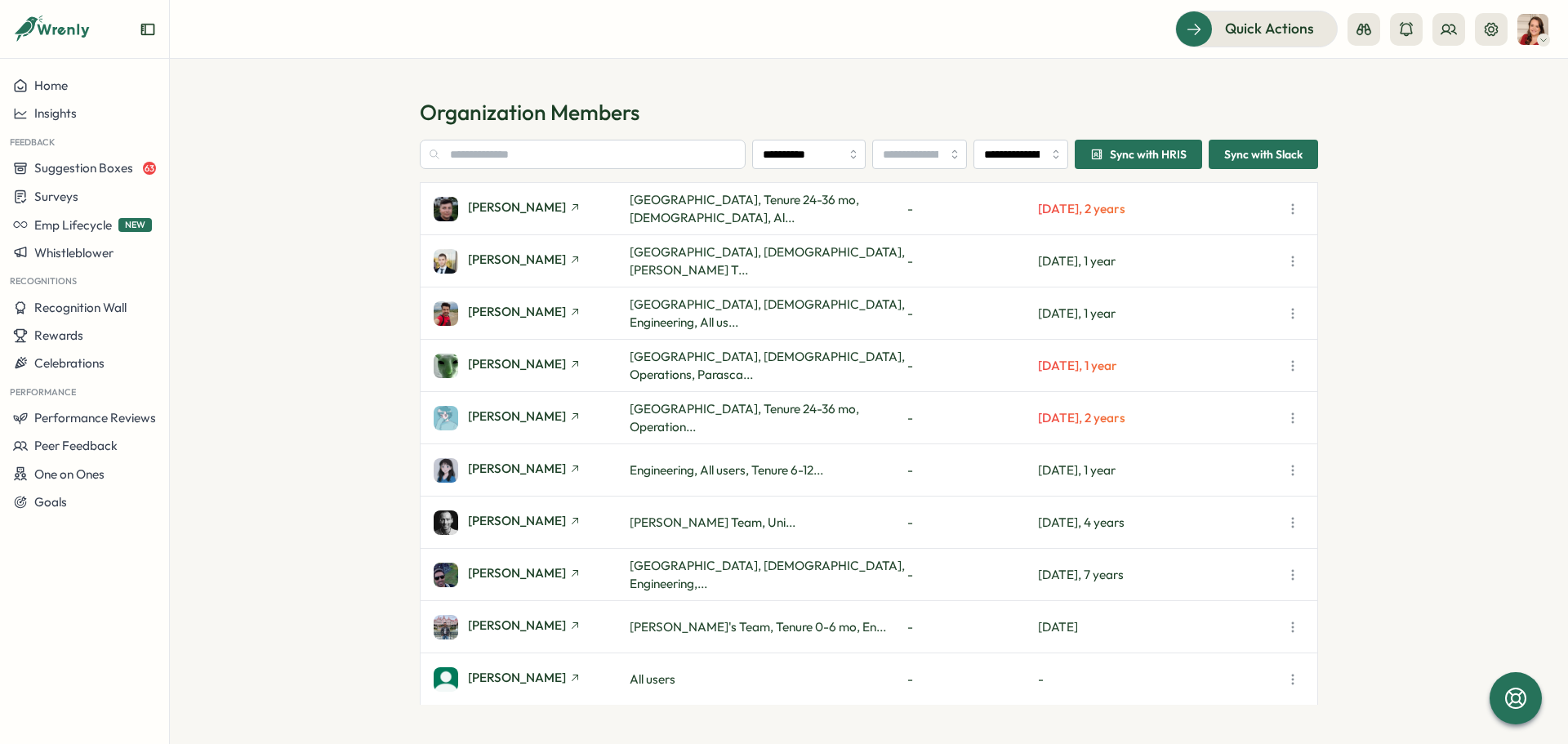
scroll to position [3673, 0]
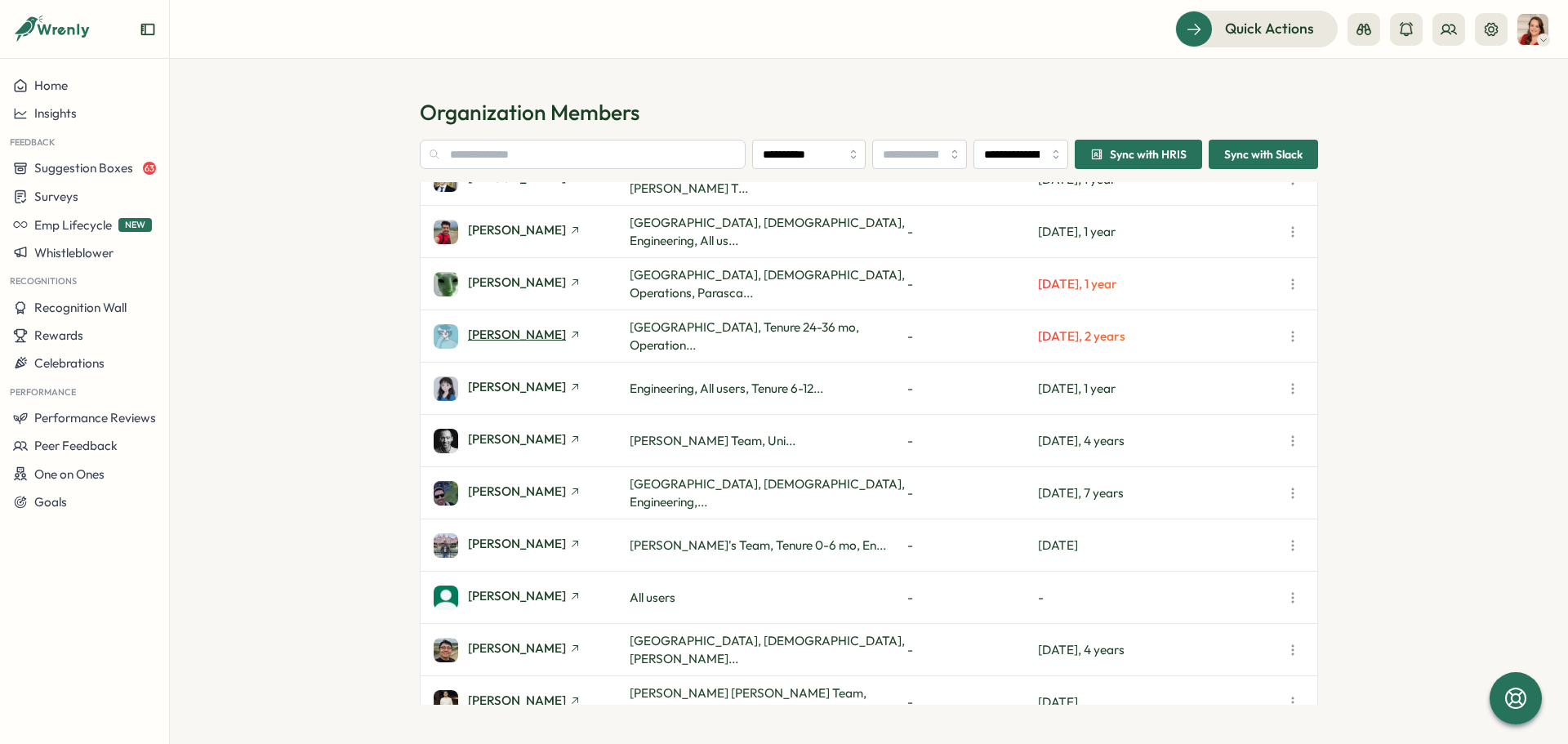
click at [535, 341] on span "[PERSON_NAME]" at bounding box center [517, 334] width 98 height 13
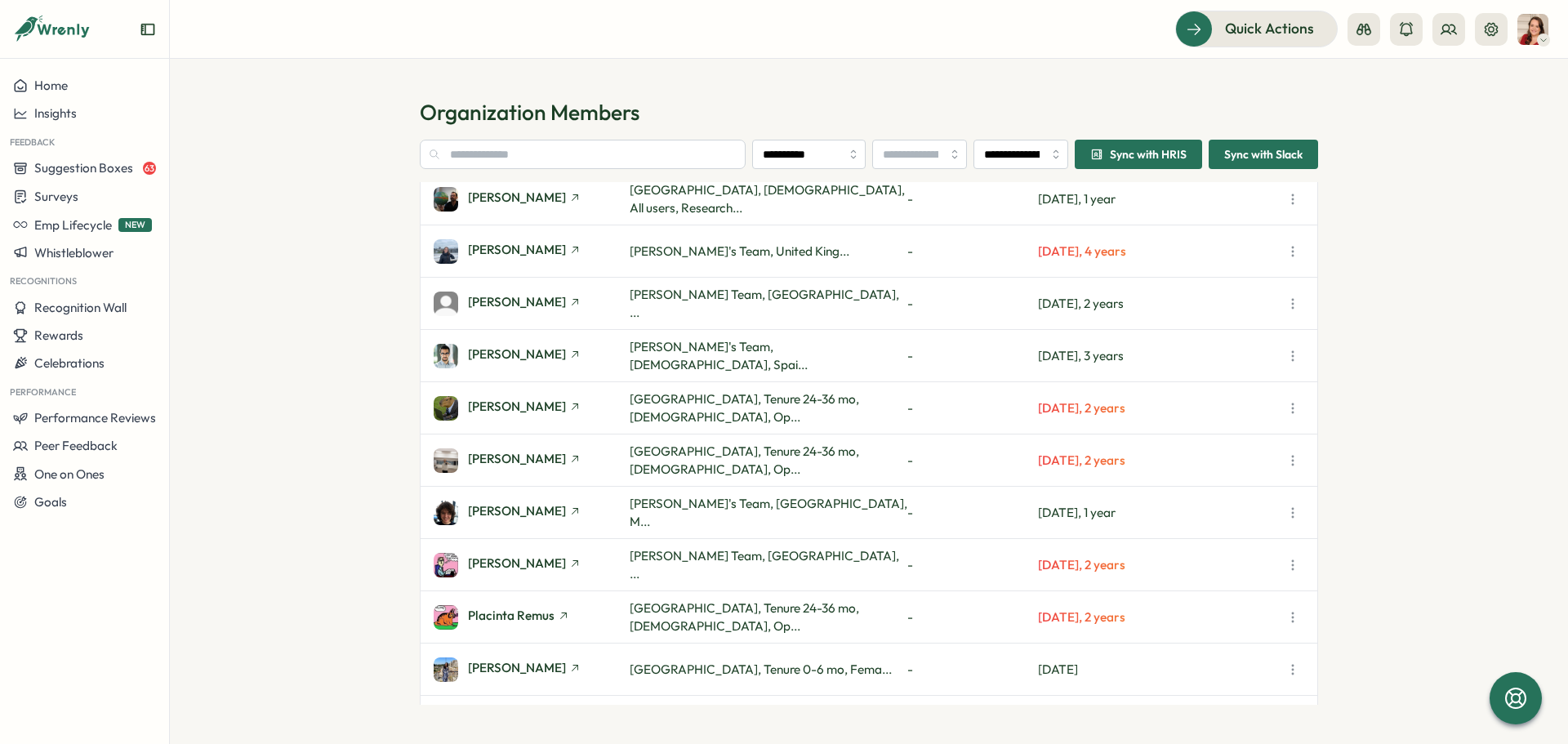
scroll to position [7185, 0]
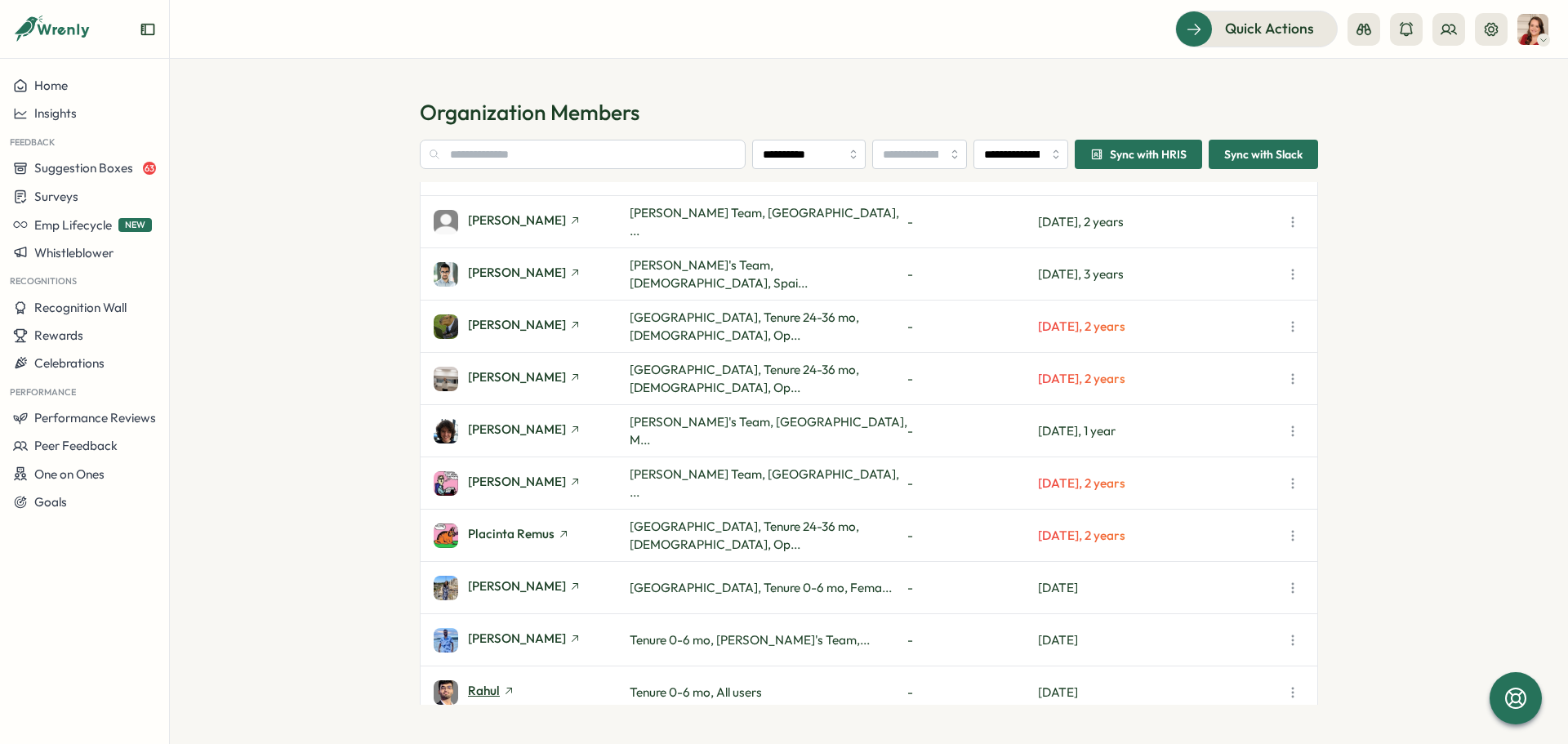
click at [492, 689] on span "Rahul" at bounding box center [484, 690] width 32 height 13
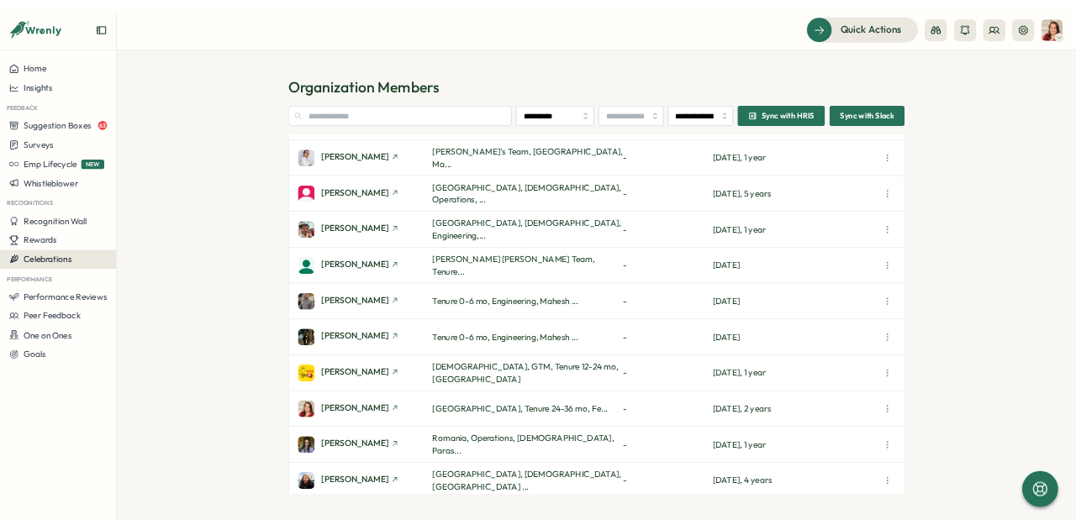
scroll to position [8910, 0]
